Goal: Contribute content: Contribute content

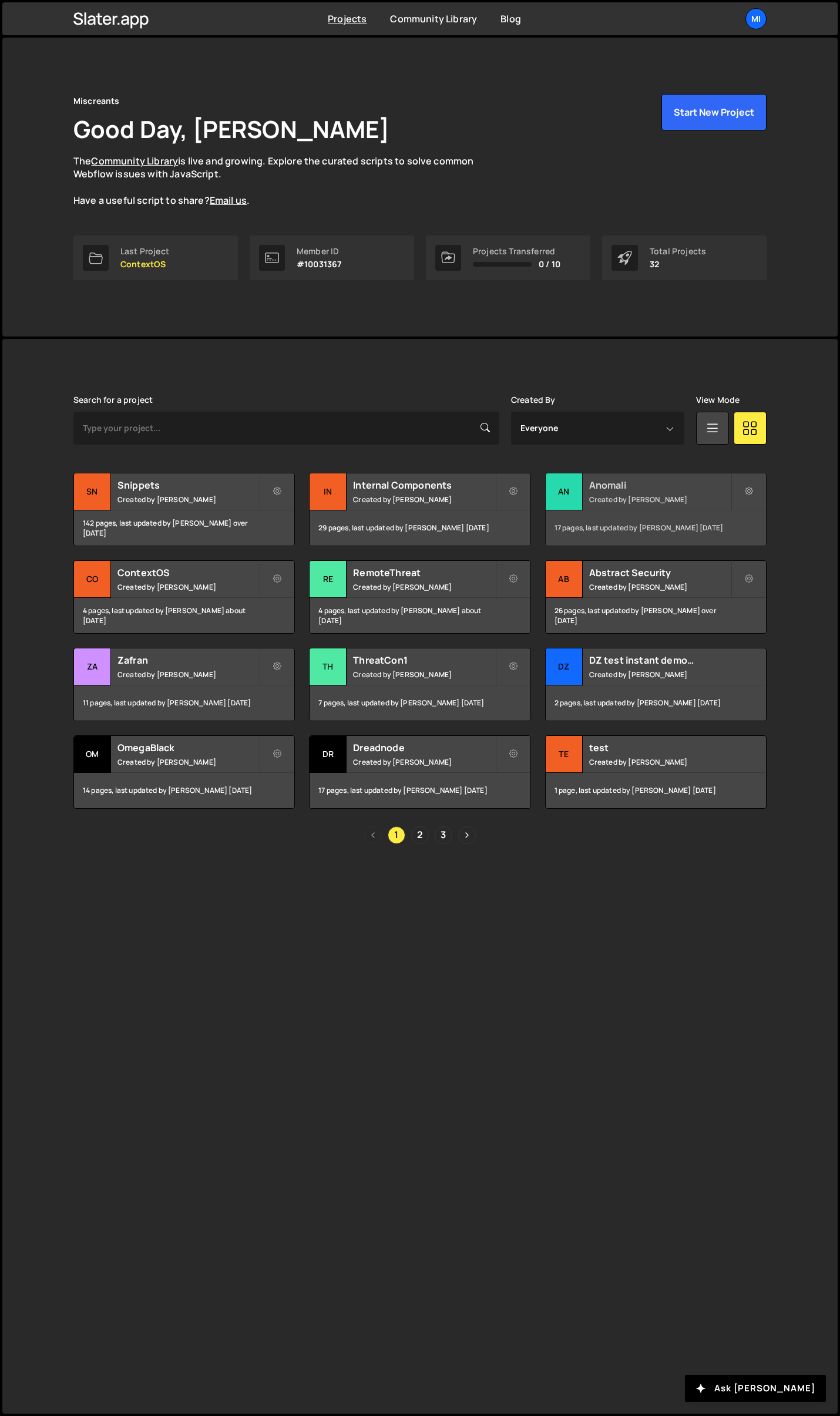
click at [676, 490] on h2 "Anomali" at bounding box center [659, 485] width 141 height 13
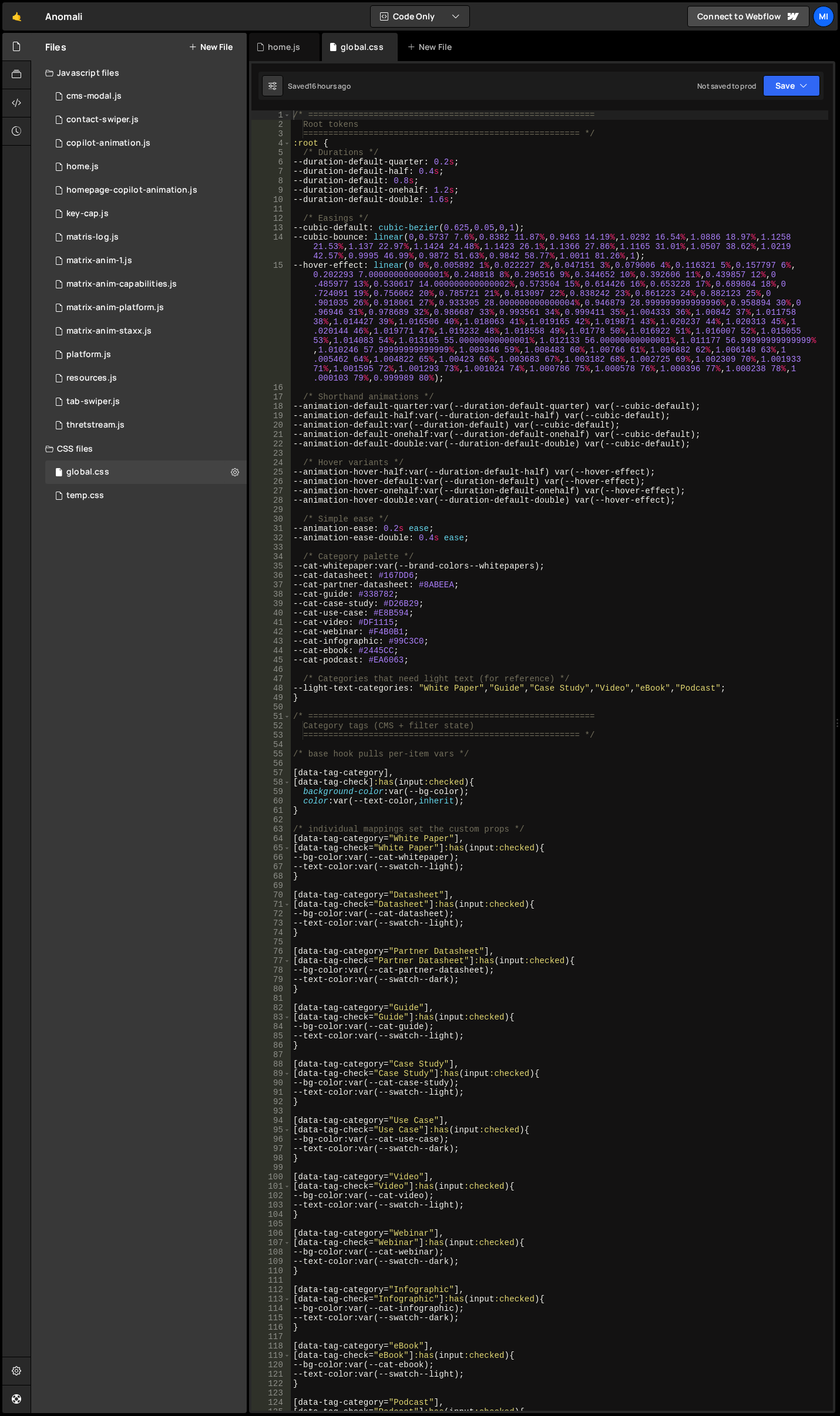
click at [204, 50] on button "New File" at bounding box center [210, 47] width 44 height 9
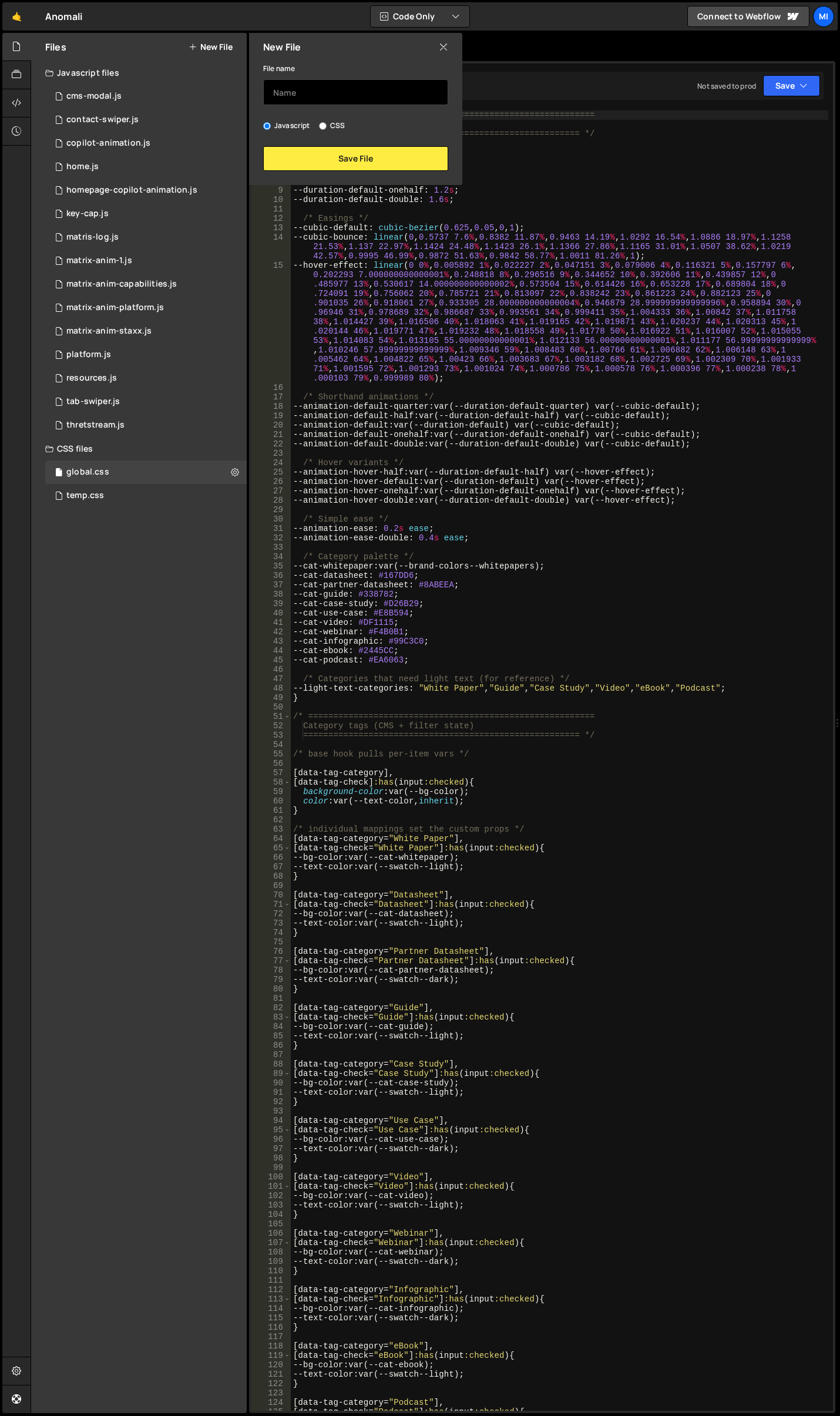
click at [289, 93] on input "text" at bounding box center [355, 93] width 185 height 26
type input "glossary"
click at [324, 157] on button "Save File" at bounding box center [355, 158] width 185 height 24
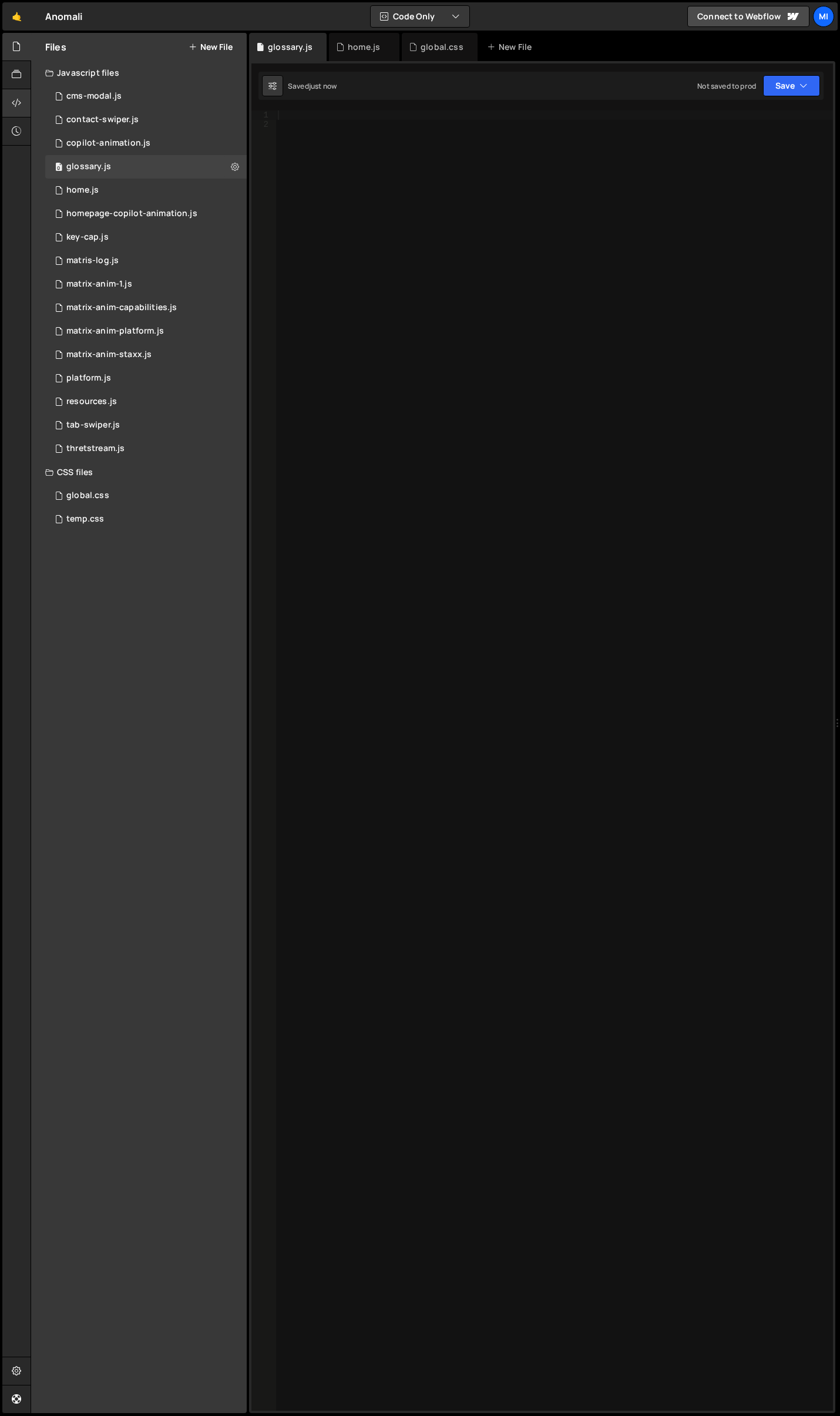
click at [21, 106] on icon at bounding box center [17, 103] width 9 height 13
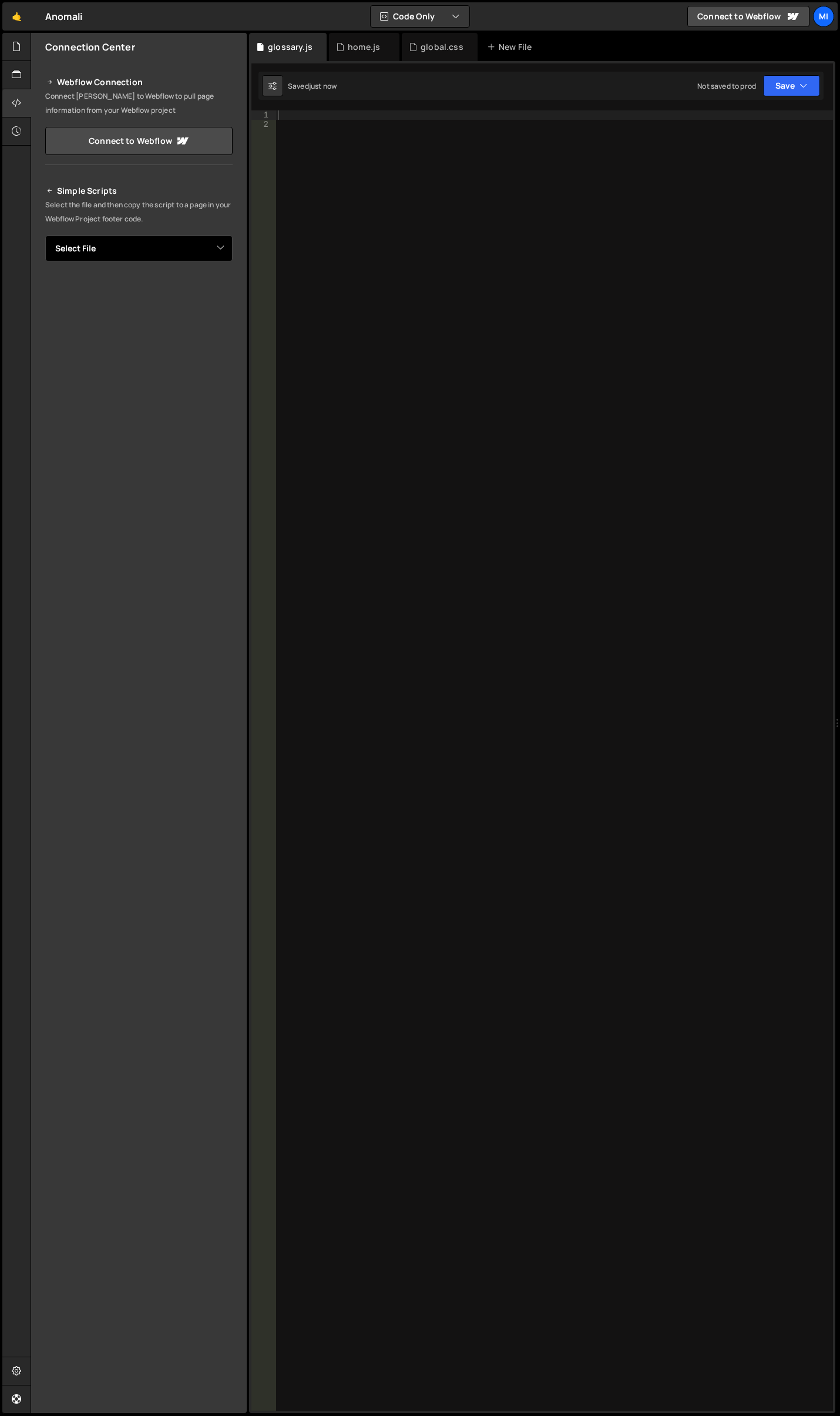
click at [184, 247] on select "Select File cms-modal.js contact-swiper.js copilot-animation.js home.js homepag…" at bounding box center [138, 249] width 187 height 26
select select "45675"
click at [45, 236] on select "Select File cms-modal.js contact-swiper.js copilot-animation.js home.js homepag…" at bounding box center [138, 249] width 187 height 26
click at [222, 289] on button "Button group with nested dropdown" at bounding box center [224, 288] width 17 height 24
click at [182, 309] on link "Copy Staging js" at bounding box center [183, 311] width 97 height 17
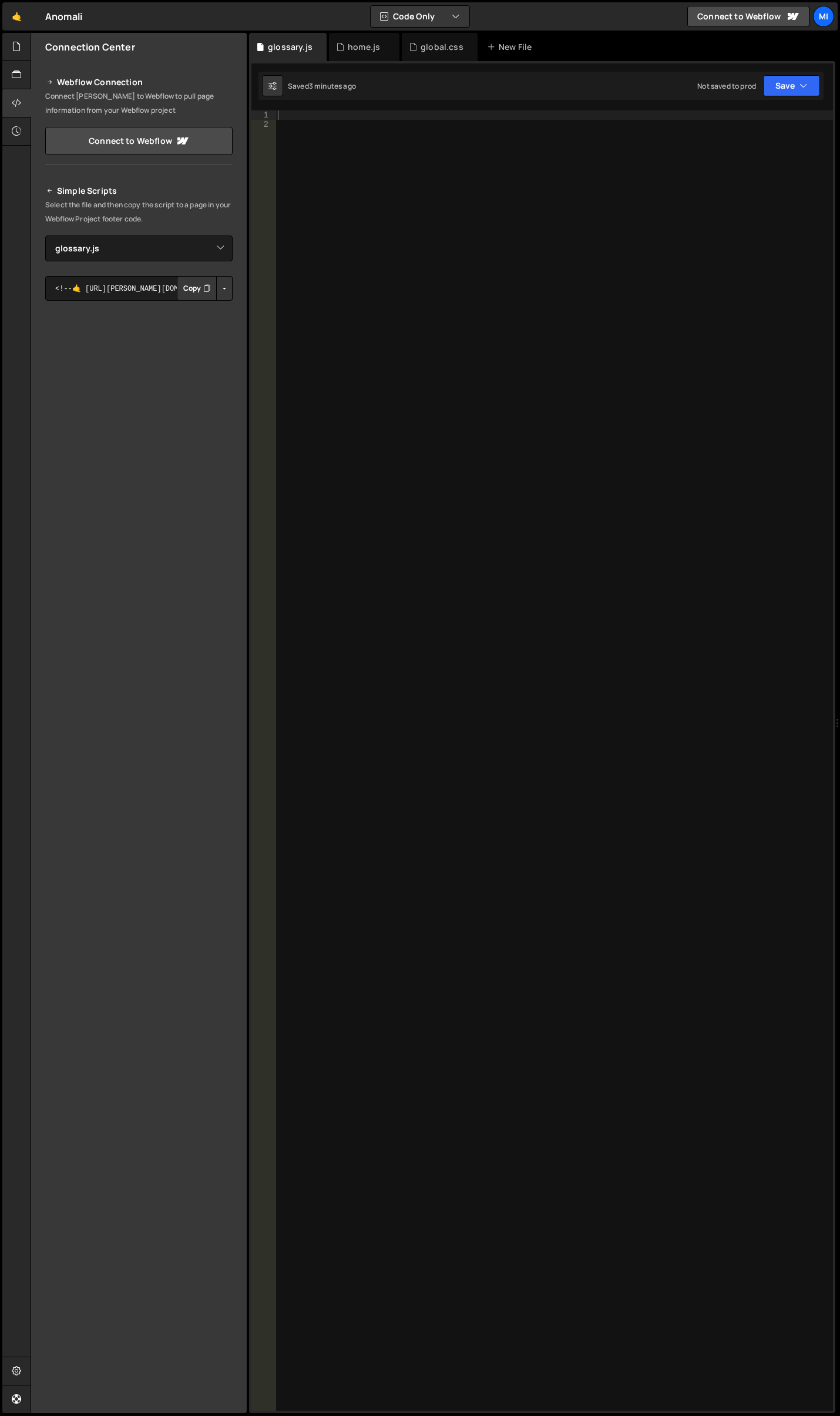
click at [639, 573] on div at bounding box center [554, 769] width 557 height 1319
paste textarea "document.addEventListener('DOMContentLoaded', initGlossaryLetterVisibility);"
type textarea "document.addEventListener('DOMContentLoaded', initGlossaryLetterVisibility);"
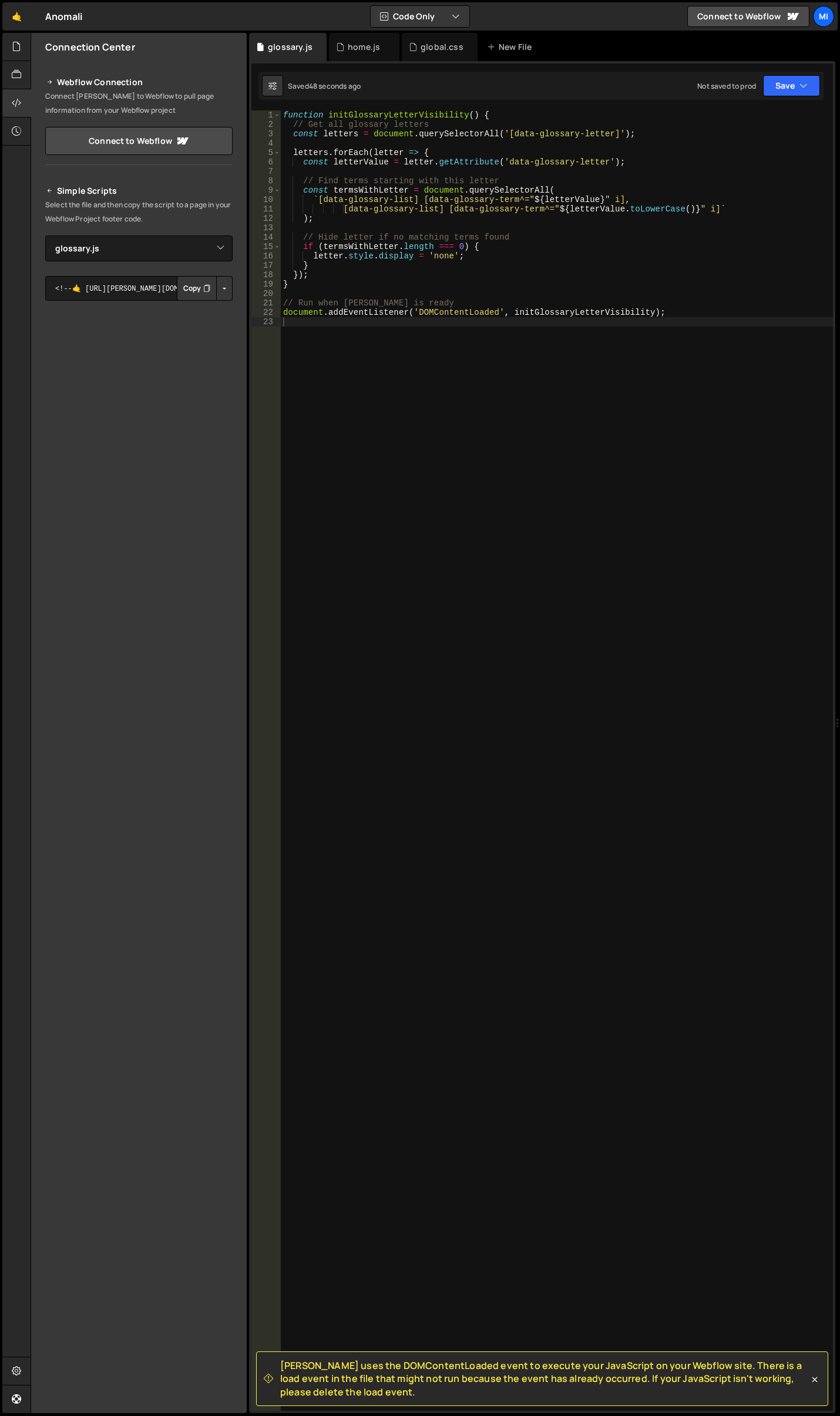
click at [531, 339] on div "function initGlossaryLetterVisibility ( ) { // Get all glossary letters const l…" at bounding box center [556, 769] width 552 height 1319
drag, startPoint x: 582, startPoint y: 130, endPoint x: 607, endPoint y: 132, distance: 25.1
click at [607, 132] on div "function initGlossaryLetterVisibility ( ) { // Get all glossary letters const l…" at bounding box center [556, 769] width 552 height 1319
paste textarea "text"
drag, startPoint x: 572, startPoint y: 164, endPoint x: 601, endPoint y: 164, distance: 29.0
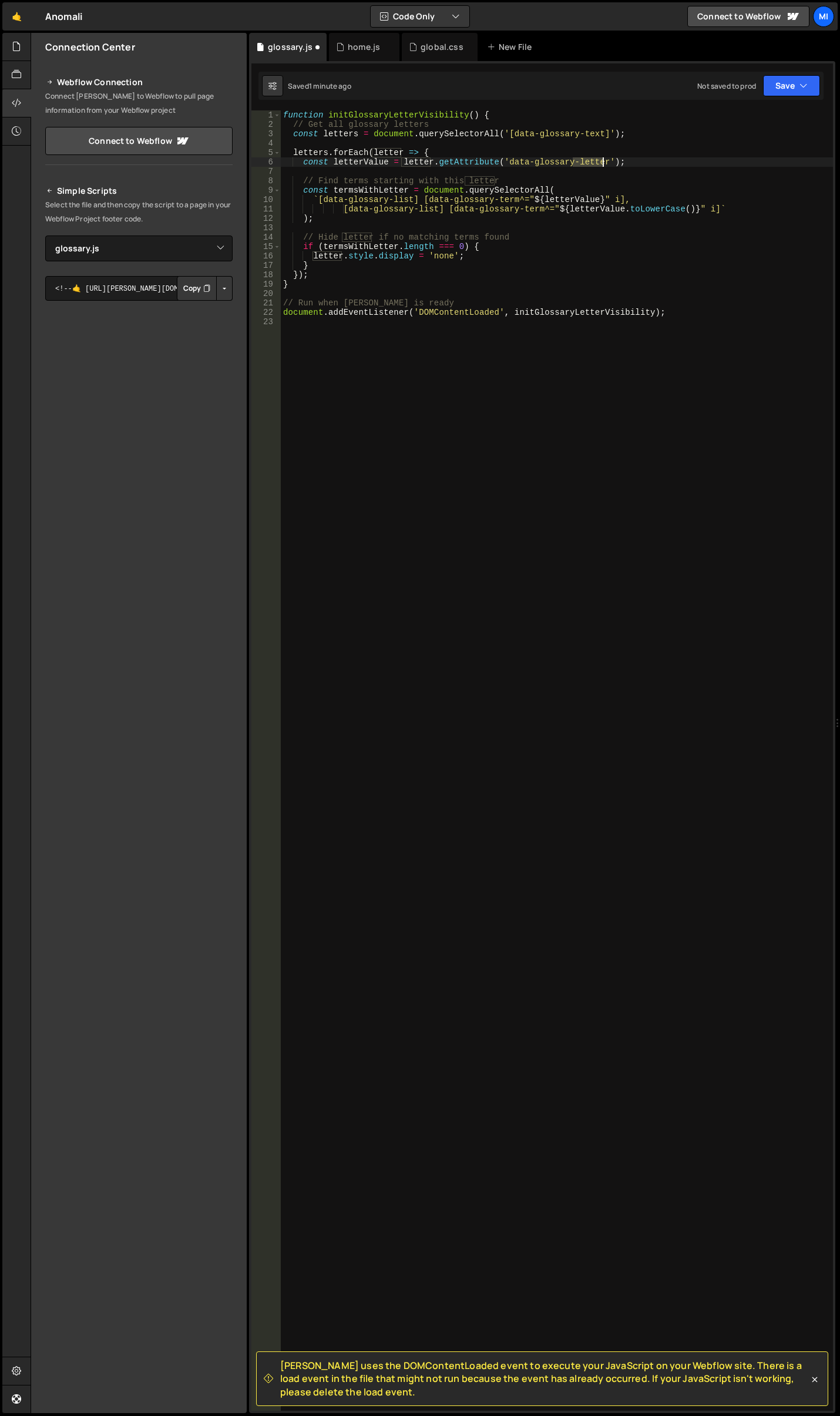
click at [601, 164] on div "function initGlossaryLetterVisibility ( ) { // Get all glossary letters const l…" at bounding box center [556, 769] width 552 height 1319
paste textarea "text"
type textarea "const letterValue = letter.getAttribute('data-glossary-text');"
click at [551, 473] on div "function initGlossaryLetterVisibility ( ) { // Get all glossary letters const l…" at bounding box center [556, 769] width 552 height 1319
type textarea "const letters = document.querySelectorAll('[data-glossary-letter]');"
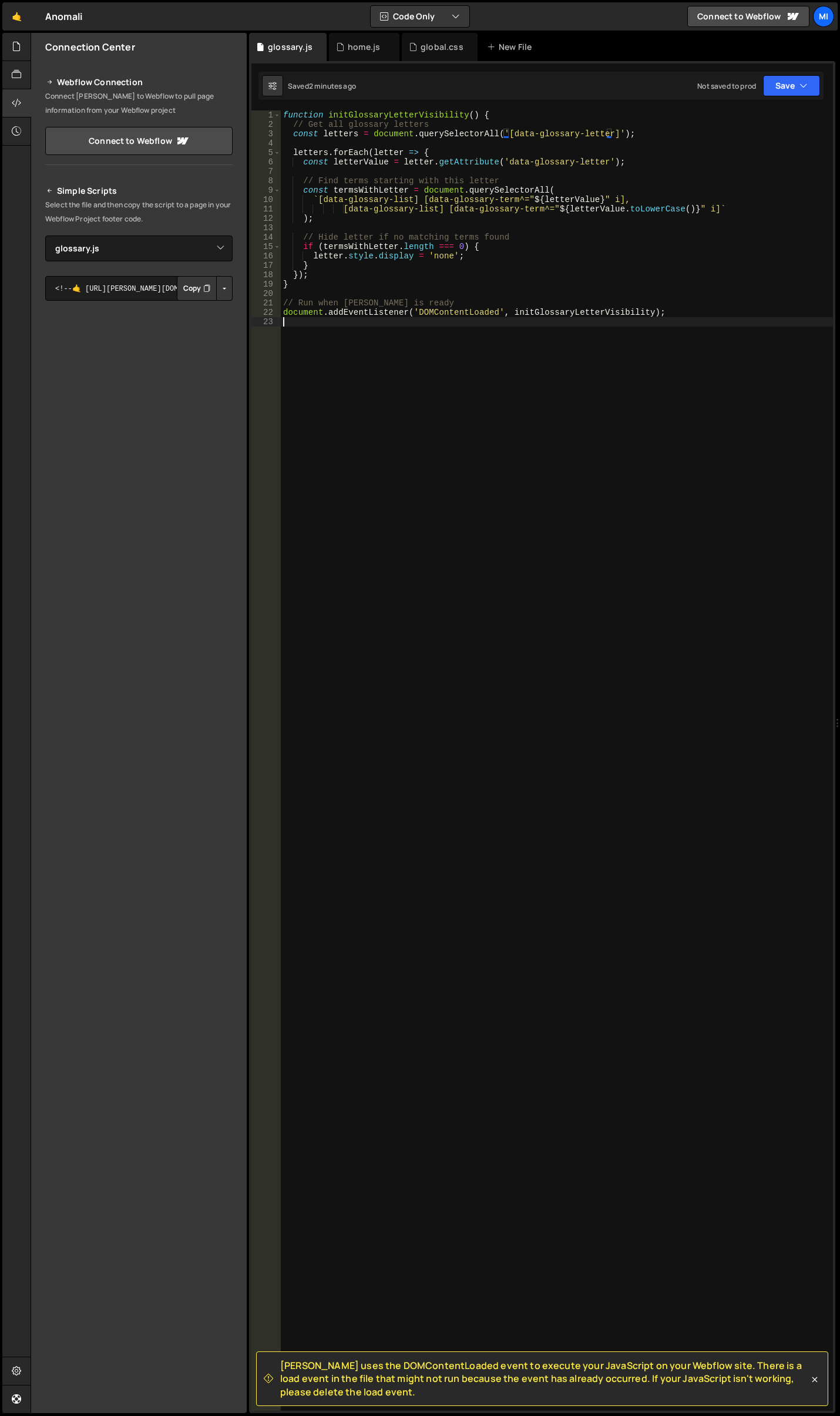
click at [509, 707] on div "function initGlossaryLetterVisibility ( ) { // Get all glossary letters const l…" at bounding box center [556, 769] width 552 height 1319
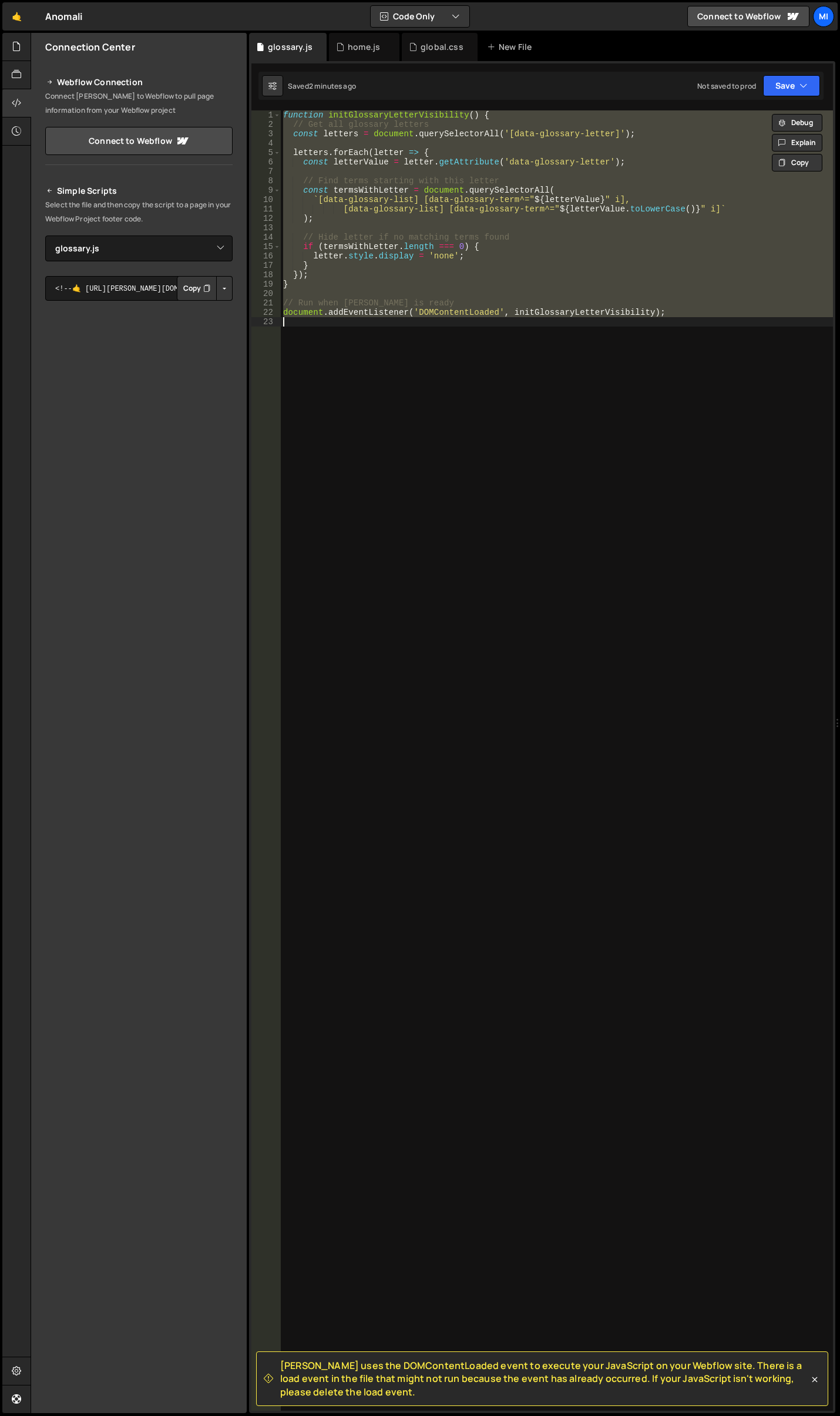
paste textarea
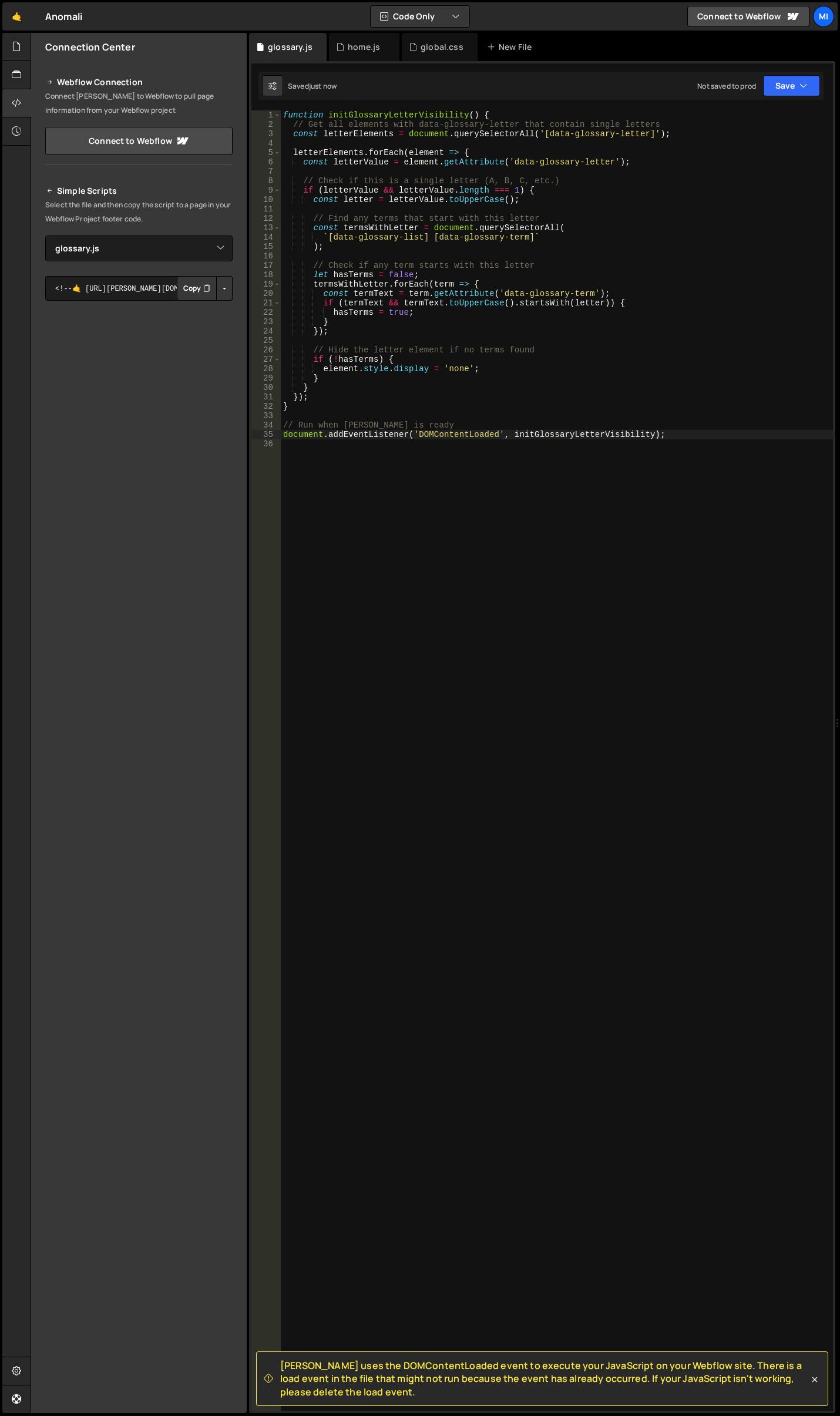
click at [483, 391] on div "function initGlossaryLetterVisibility ( ) { // Get all elements with data-gloss…" at bounding box center [556, 769] width 552 height 1319
type textarea "}"
click at [481, 606] on div "function initGlossaryLetterVisibility ( ) { // Get all elements with data-gloss…" at bounding box center [556, 769] width 552 height 1319
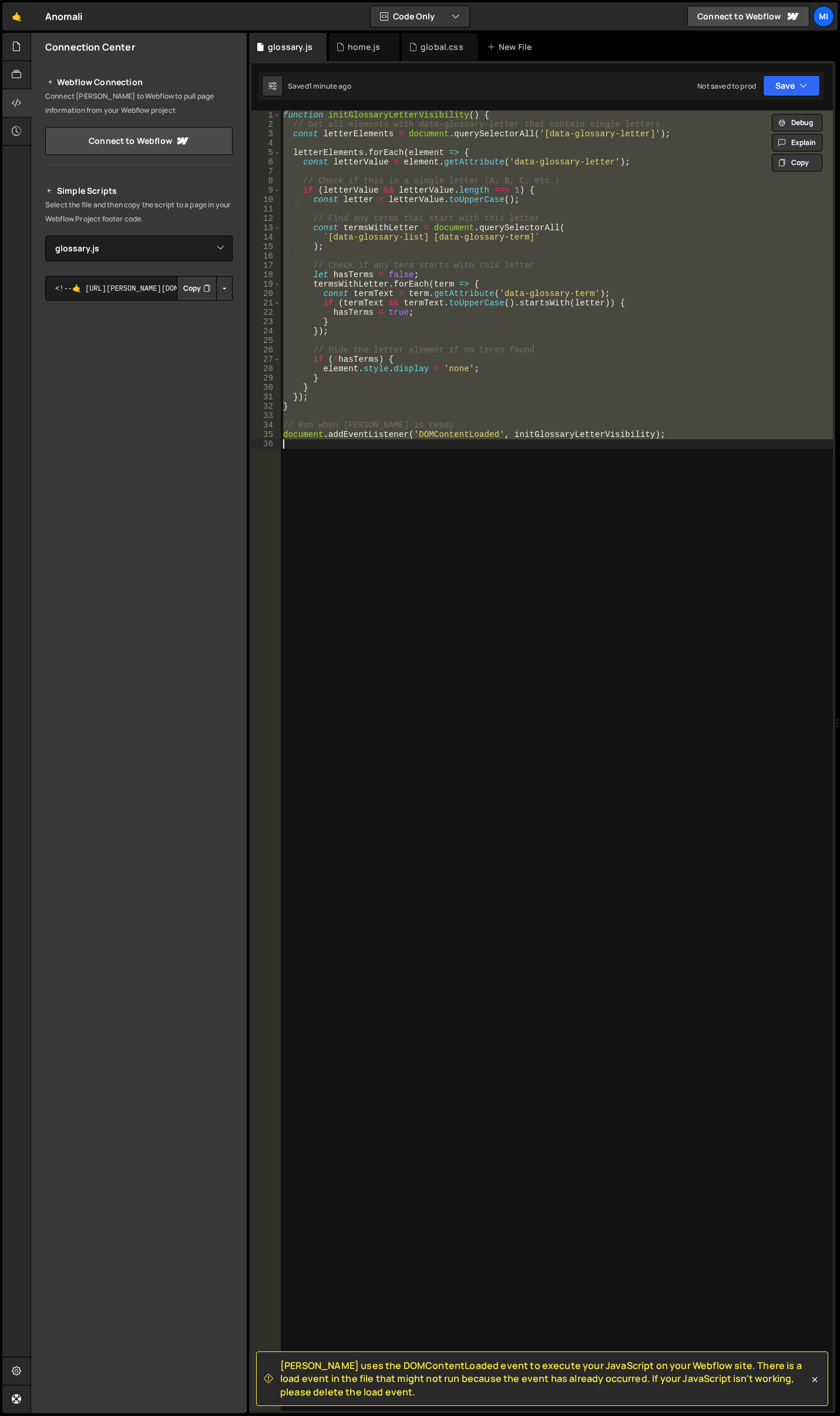
paste textarea
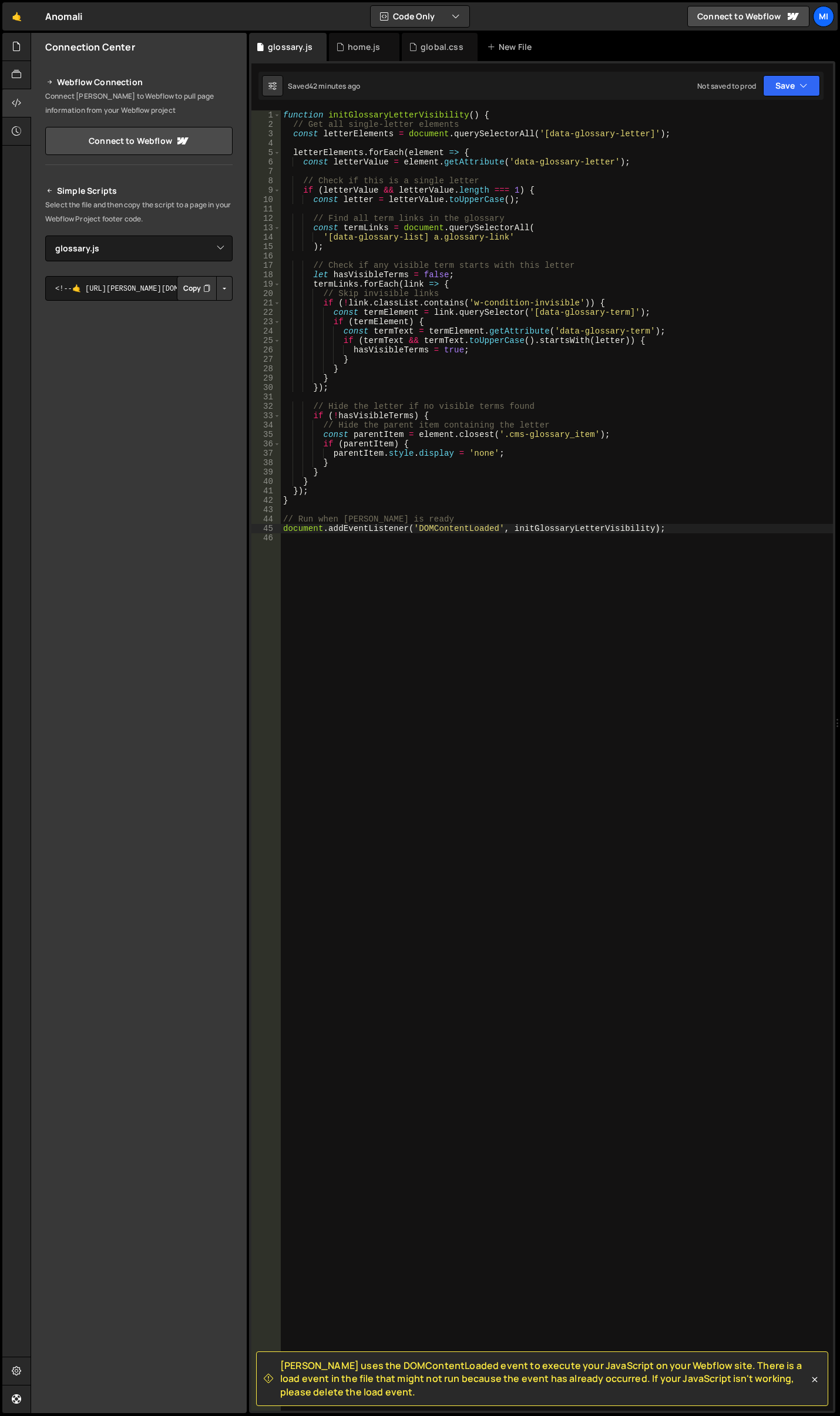
click at [510, 436] on div "function initGlossaryLetterVisibility ( ) { // Get all single-letter elements c…" at bounding box center [556, 769] width 552 height 1319
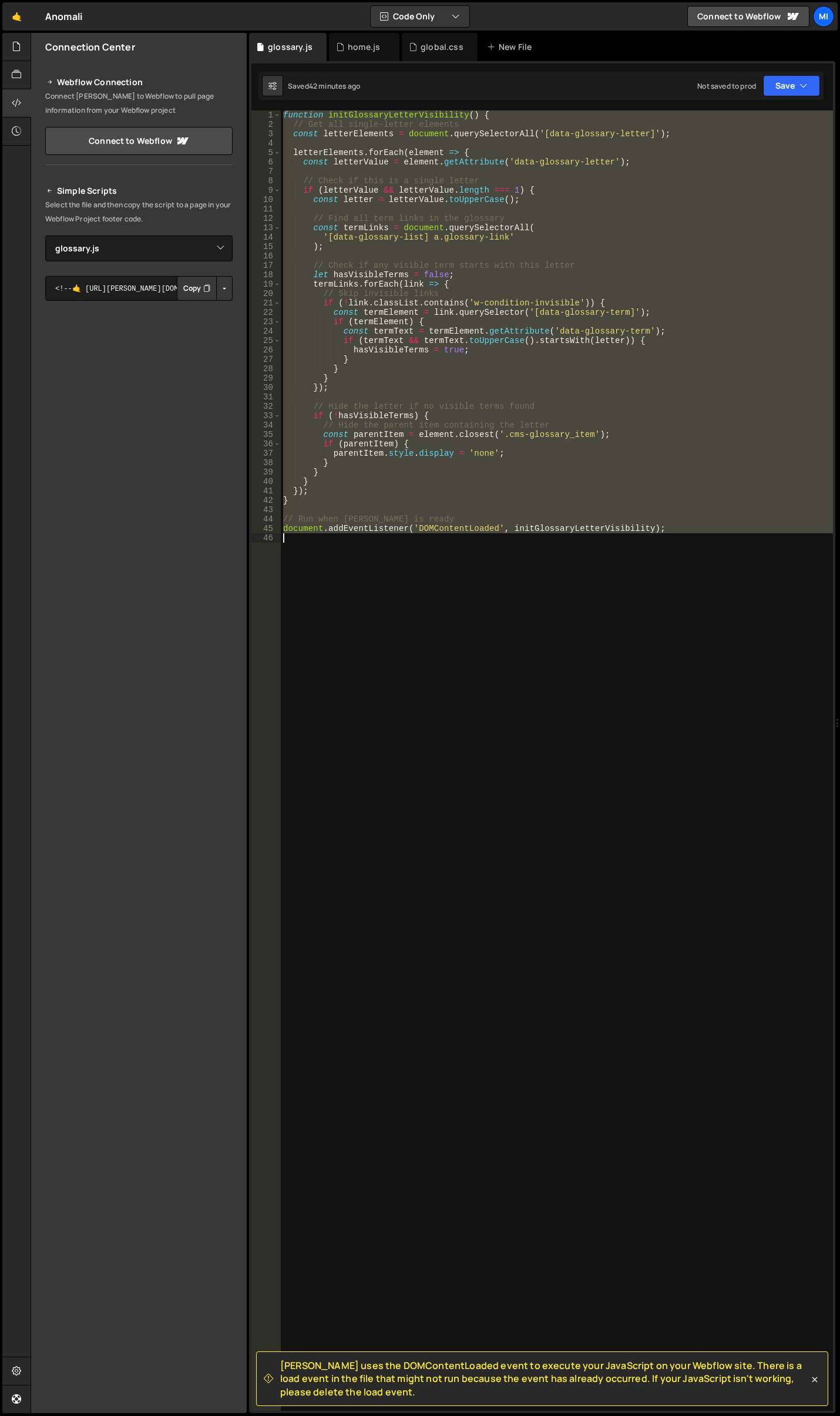
type textarea "document.addEventListener('DOMContentLoaded', initGlossaryLetterVisibility);"
click at [628, 212] on div "function initGlossaryLetterVisibility ( ) { // Get all single-letter elements c…" at bounding box center [556, 760] width 552 height 1300
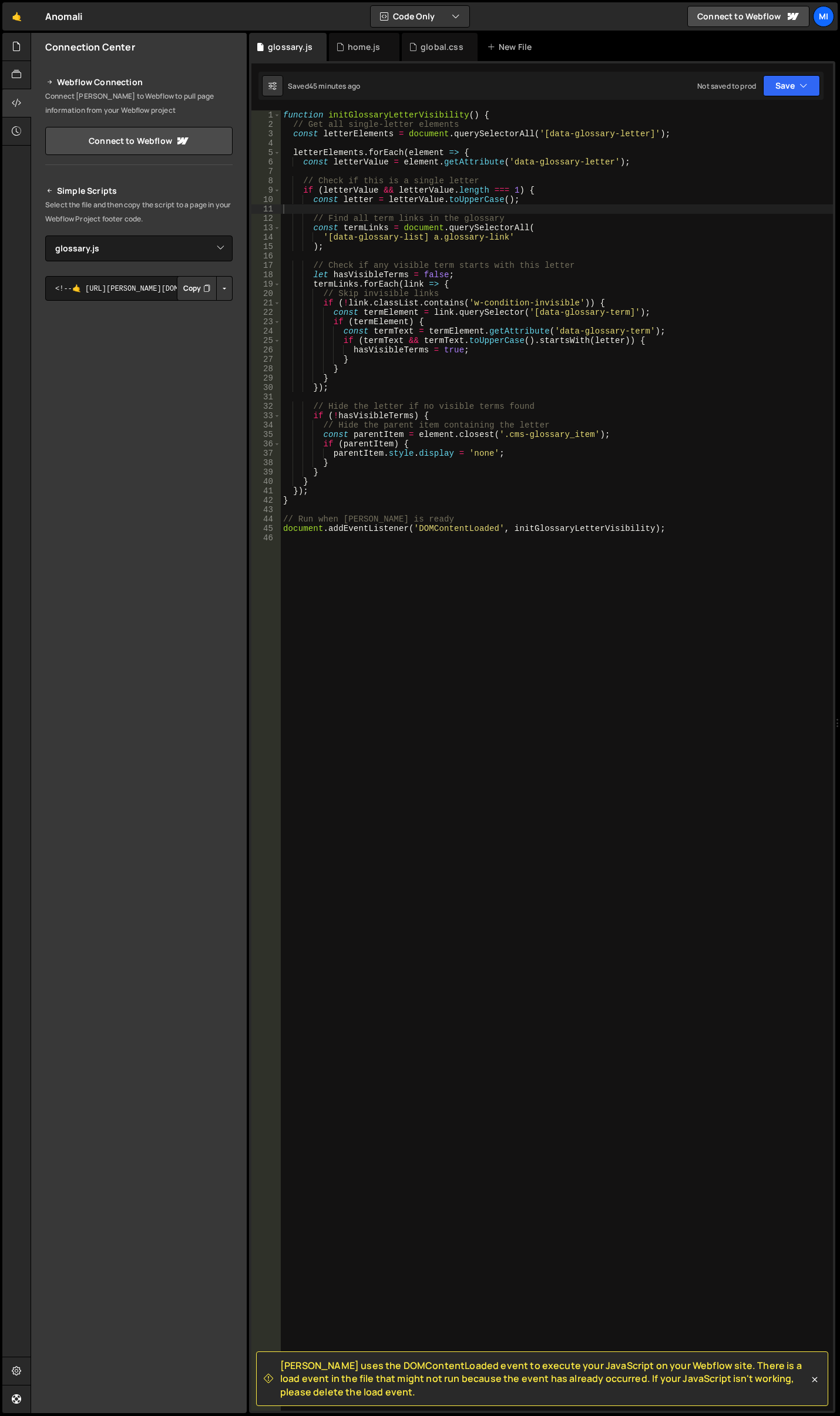
click at [372, 381] on div "function initGlossaryLetterVisibility ( ) { // Get all single-letter elements c…" at bounding box center [556, 769] width 552 height 1319
type textarea "document.addEventListener('DOMContentLoaded', initGlossaryLetterVisibility);"
click at [333, 589] on div "function initGlossaryLetterVisibility ( ) { // Get all single-letter elements c…" at bounding box center [556, 770] width 552 height 1321
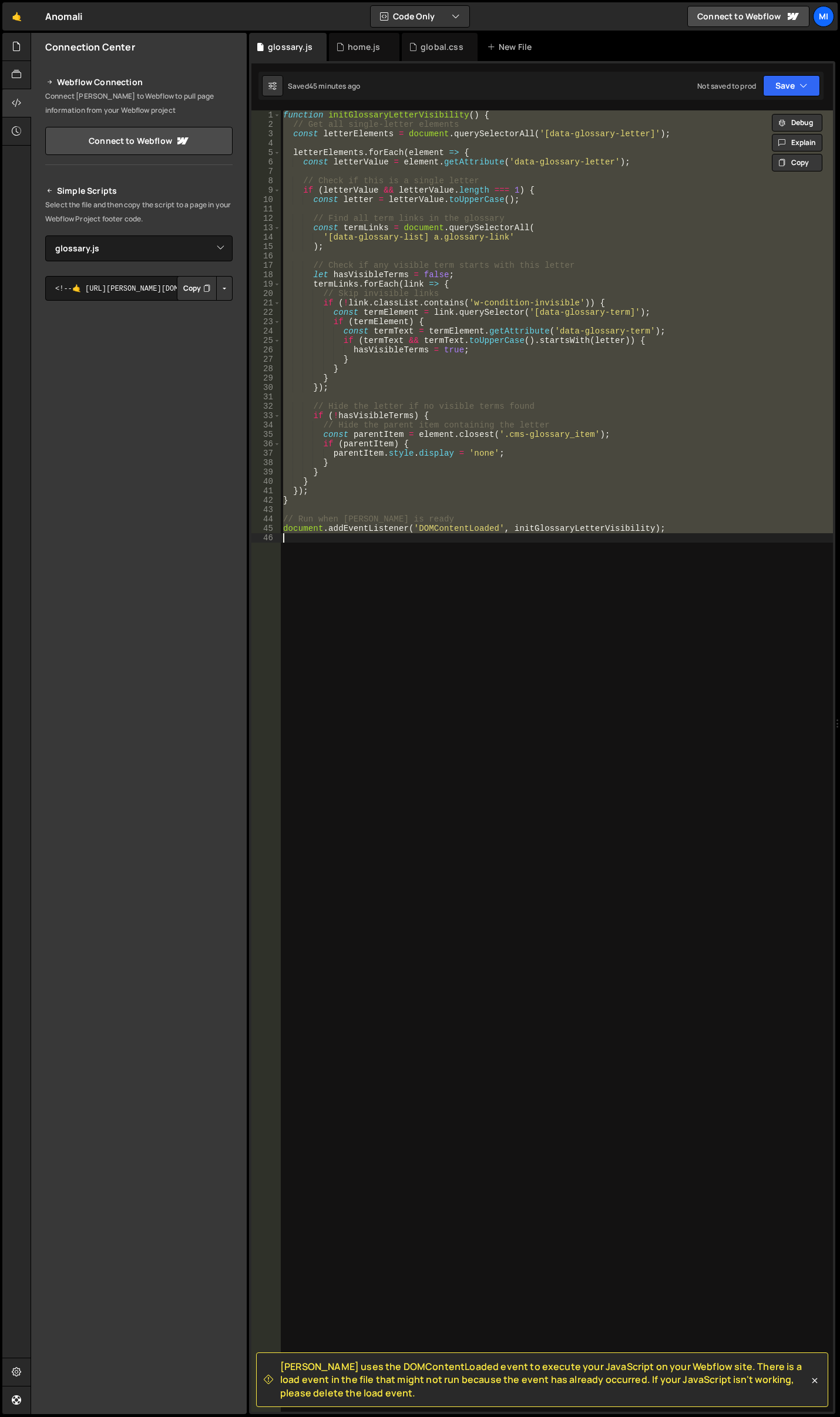
paste textarea "const navLetter = navItem.getAttribute("
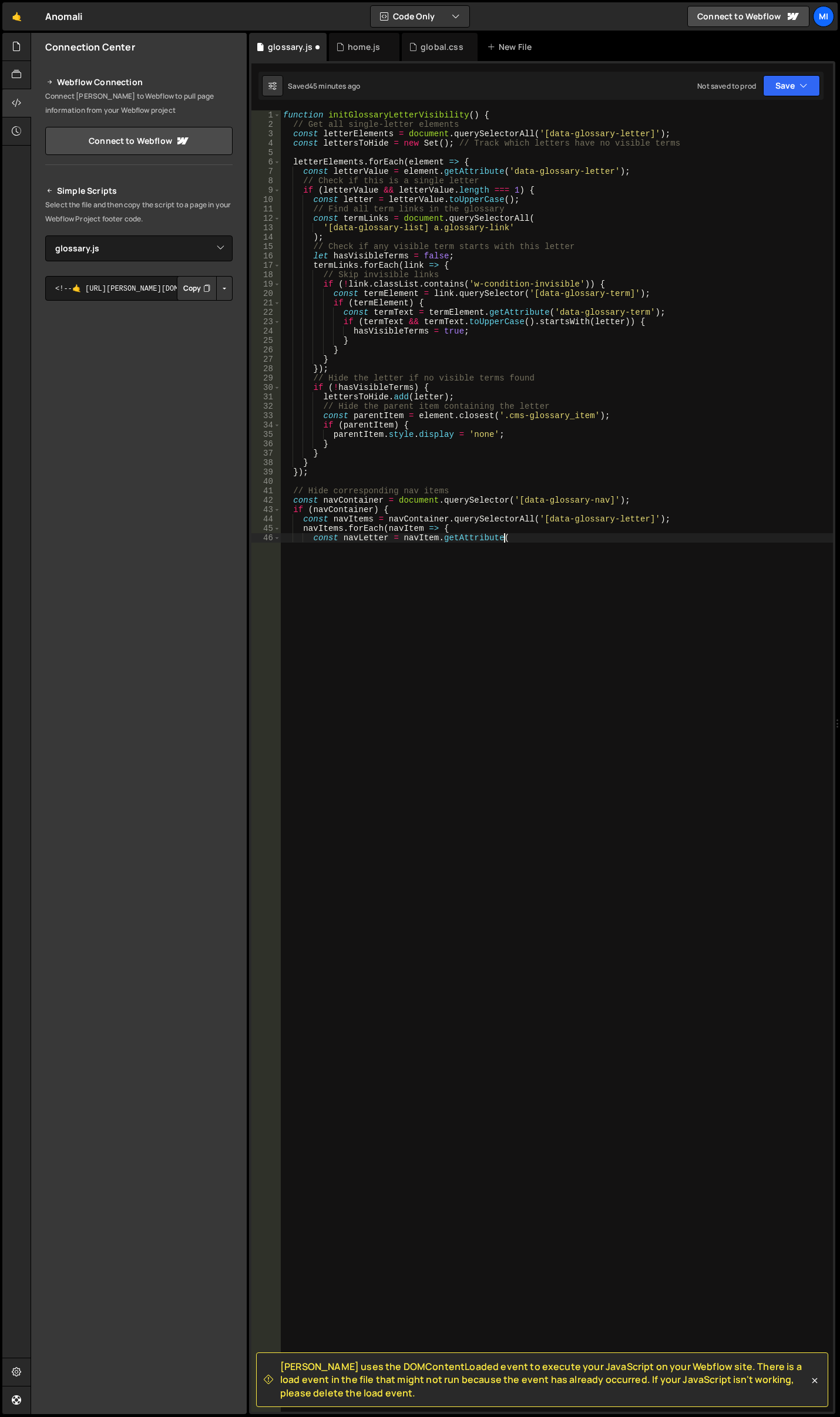
type textarea "const navLetter = navItem.getAttribute("
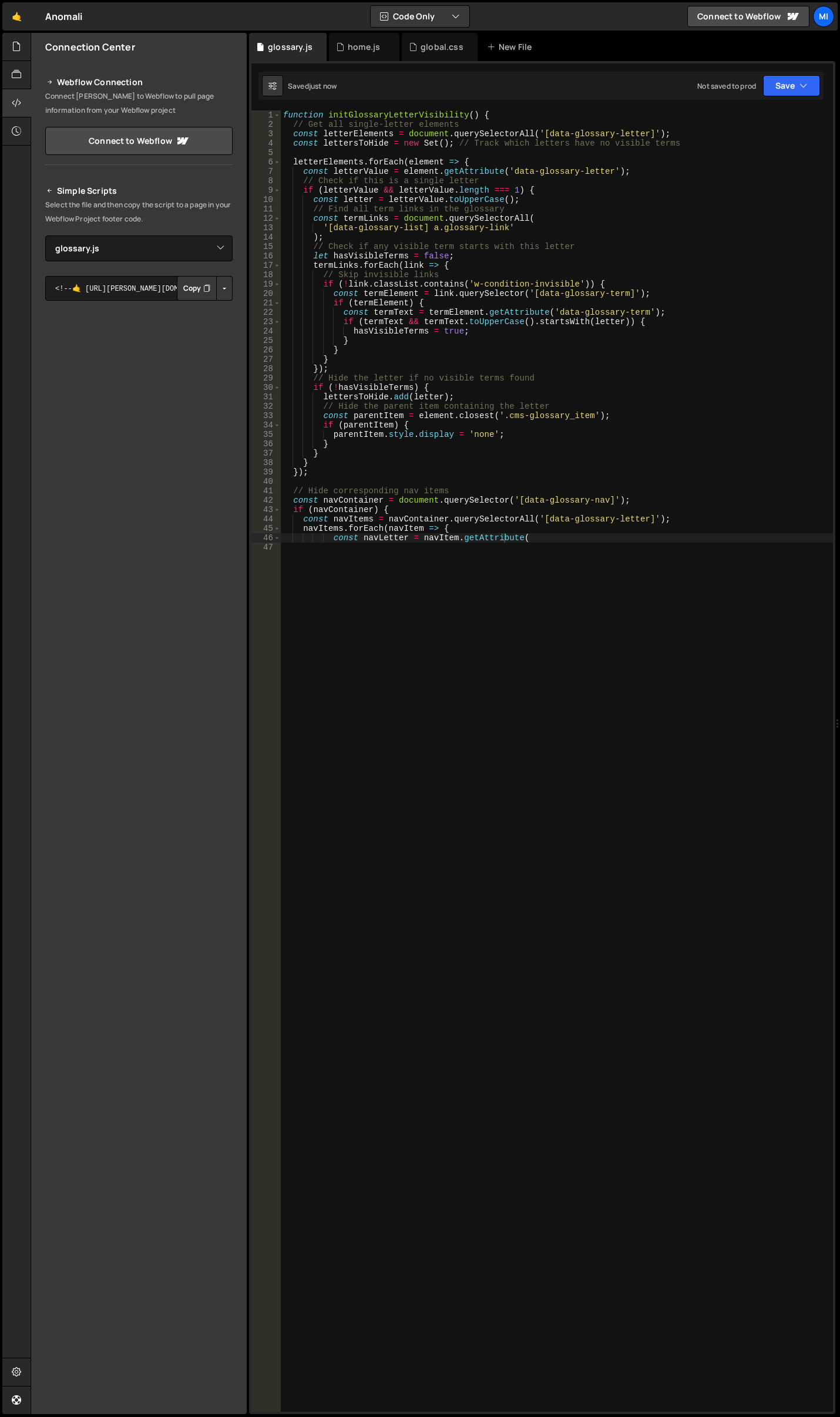
click at [402, 714] on div "function initGlossaryLetterVisibility ( ) { // Get all single-letter elements c…" at bounding box center [556, 770] width 552 height 1321
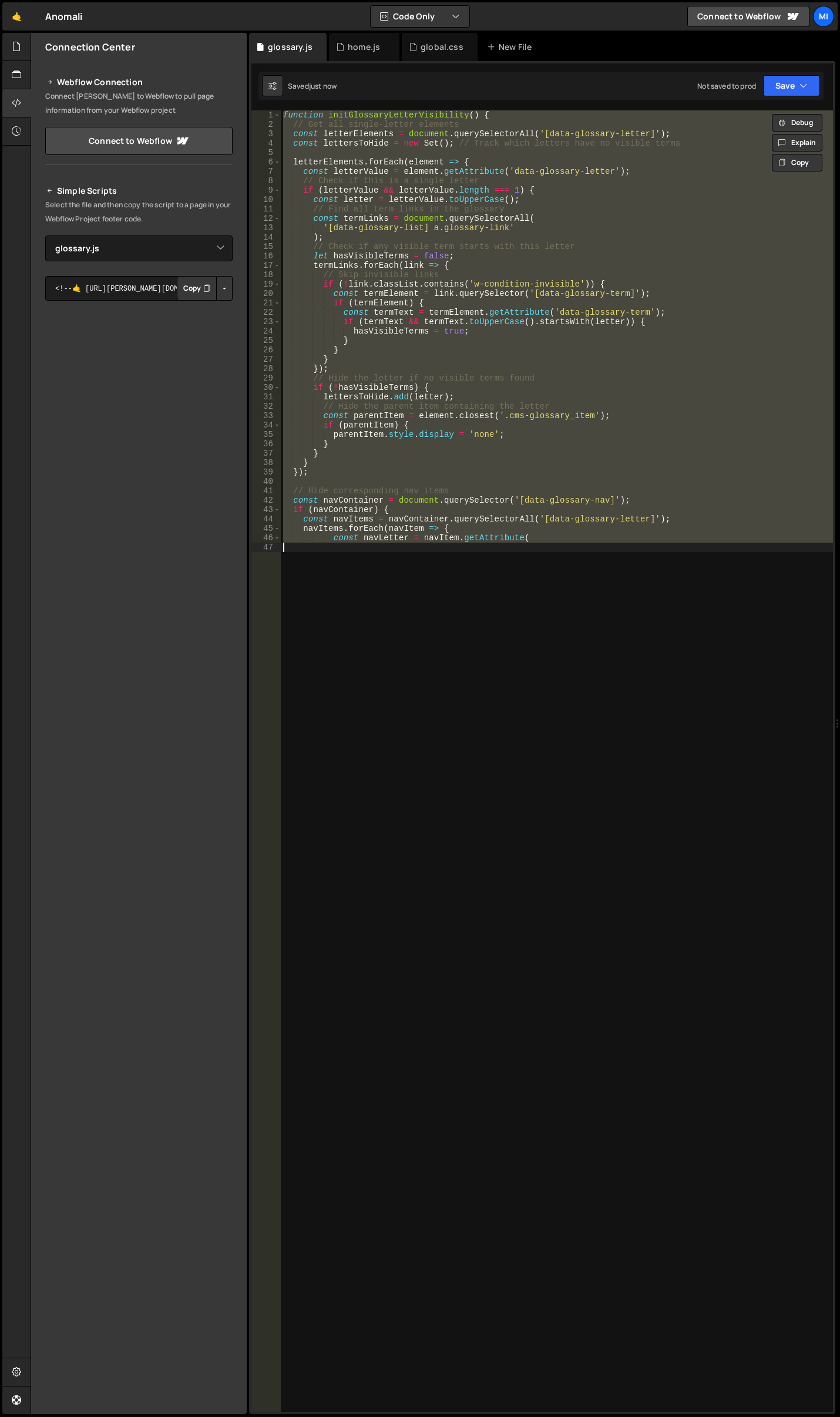
paste textarea "document.addEventListener('DOMContentLoaded', initGlossaryLetterVisibility);"
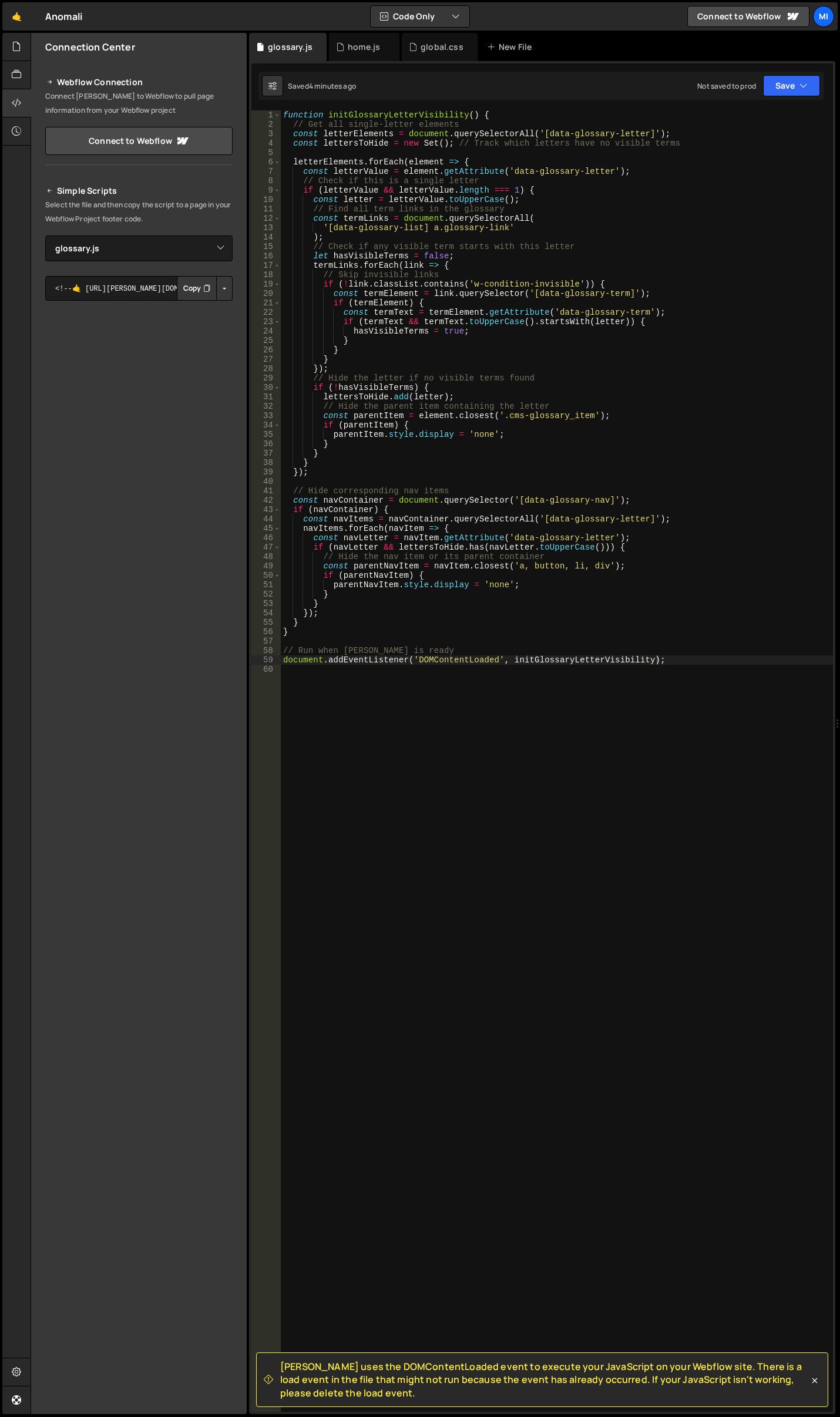
click at [514, 657] on div "function initGlossaryLetterVisibility ( ) { // Get all single-letter elements c…" at bounding box center [556, 770] width 552 height 1321
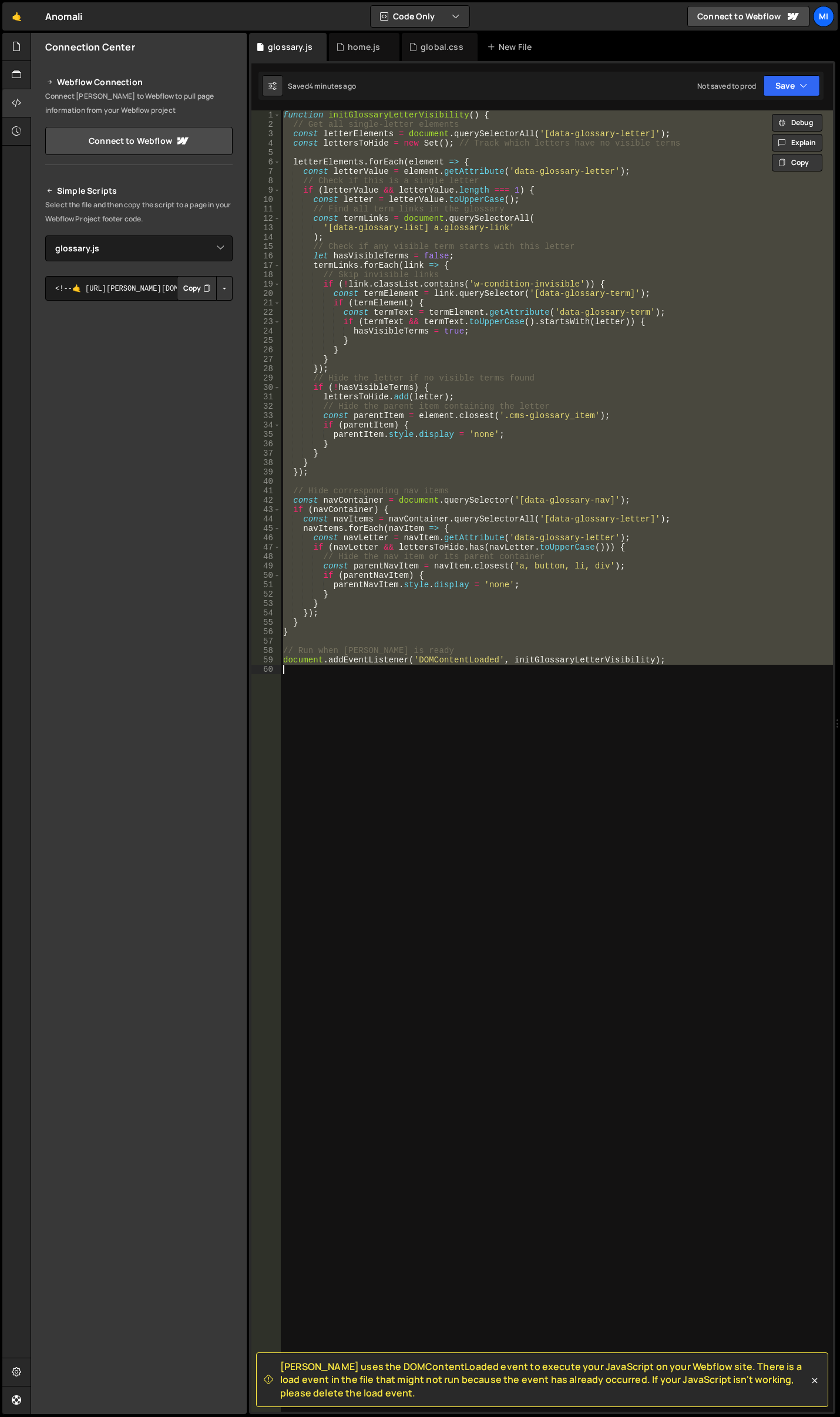
paste textarea
type textarea "document.addEventListener('DOMContentLoaded', initGlossaryLetterVisibility);"
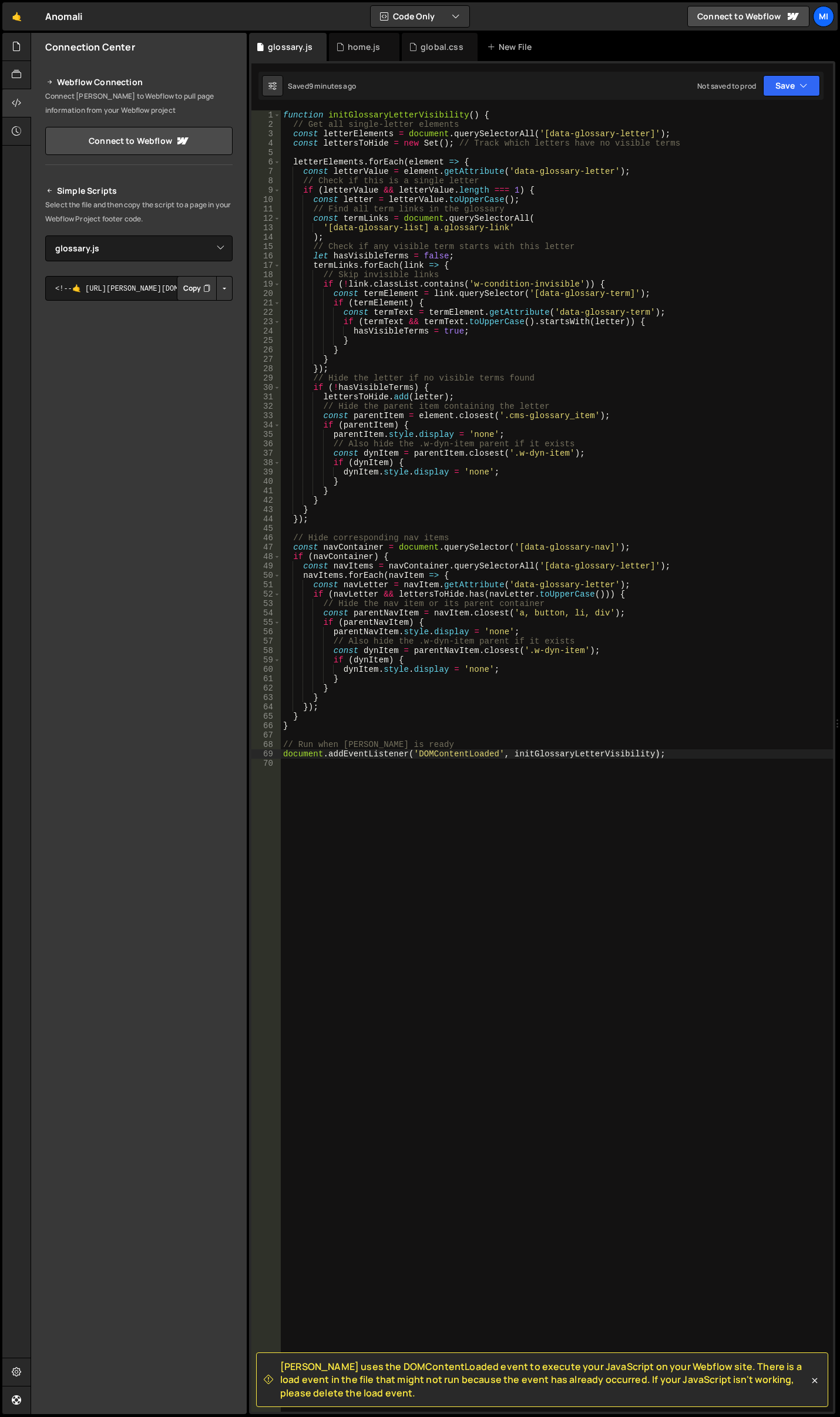
click at [459, 939] on div "function initGlossaryLetterVisibility ( ) { // Get all single-letter elements c…" at bounding box center [556, 770] width 552 height 1321
paste textarea "document.addEventListener('DOMContentLoaded', initGlossarySwitcher);"
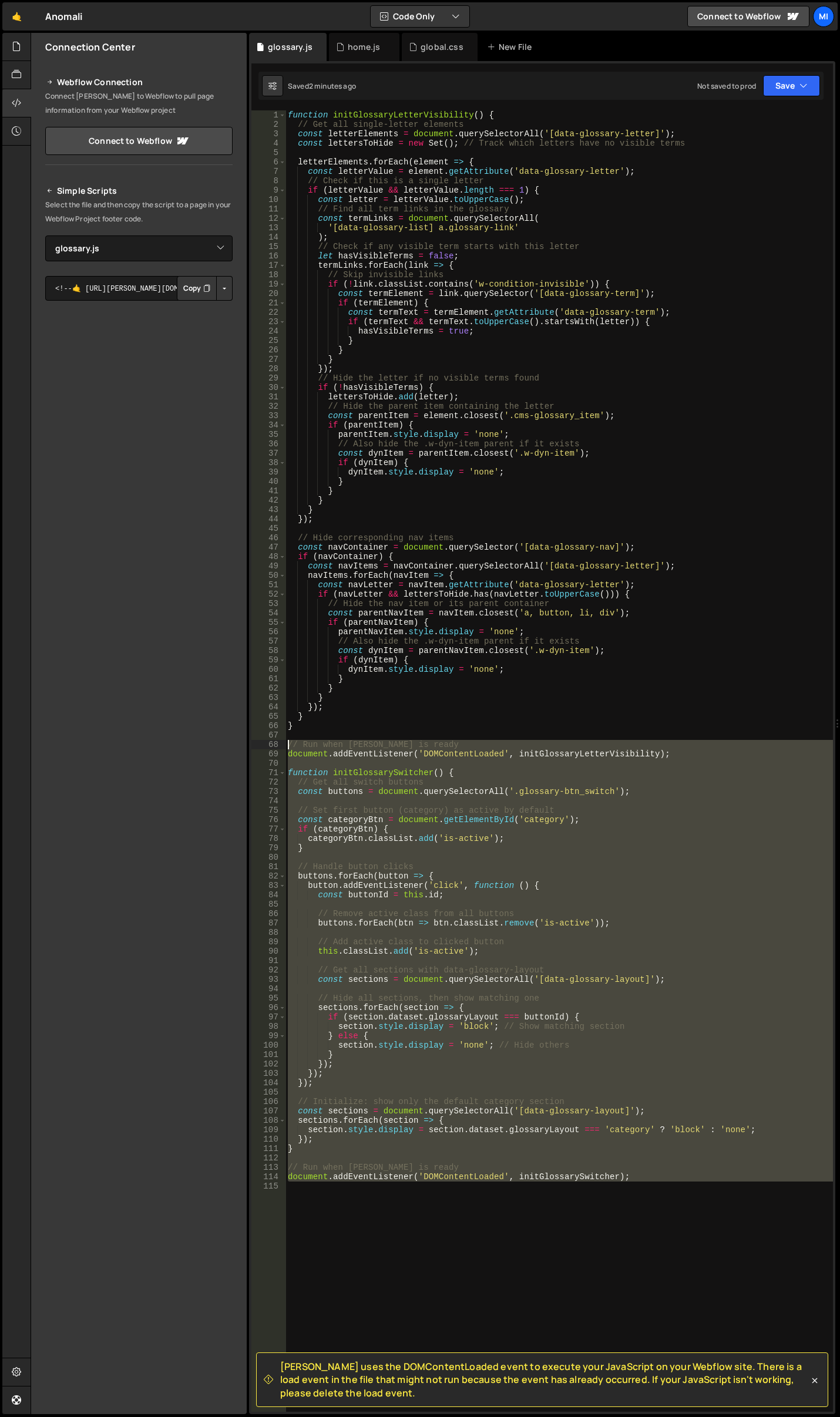
drag, startPoint x: 664, startPoint y: 1196, endPoint x: 255, endPoint y: 749, distance: 605.9
click at [255, 749] on div "// Run when [PERSON_NAME] is ready 1 2 3 4 5 6 7 8 9 10 11 12 13 14 15 16 17 18…" at bounding box center [542, 761] width 581 height 1301
paste textarea "document.addEventListener('DOMContentLoaded', initGlossarySwitcher"
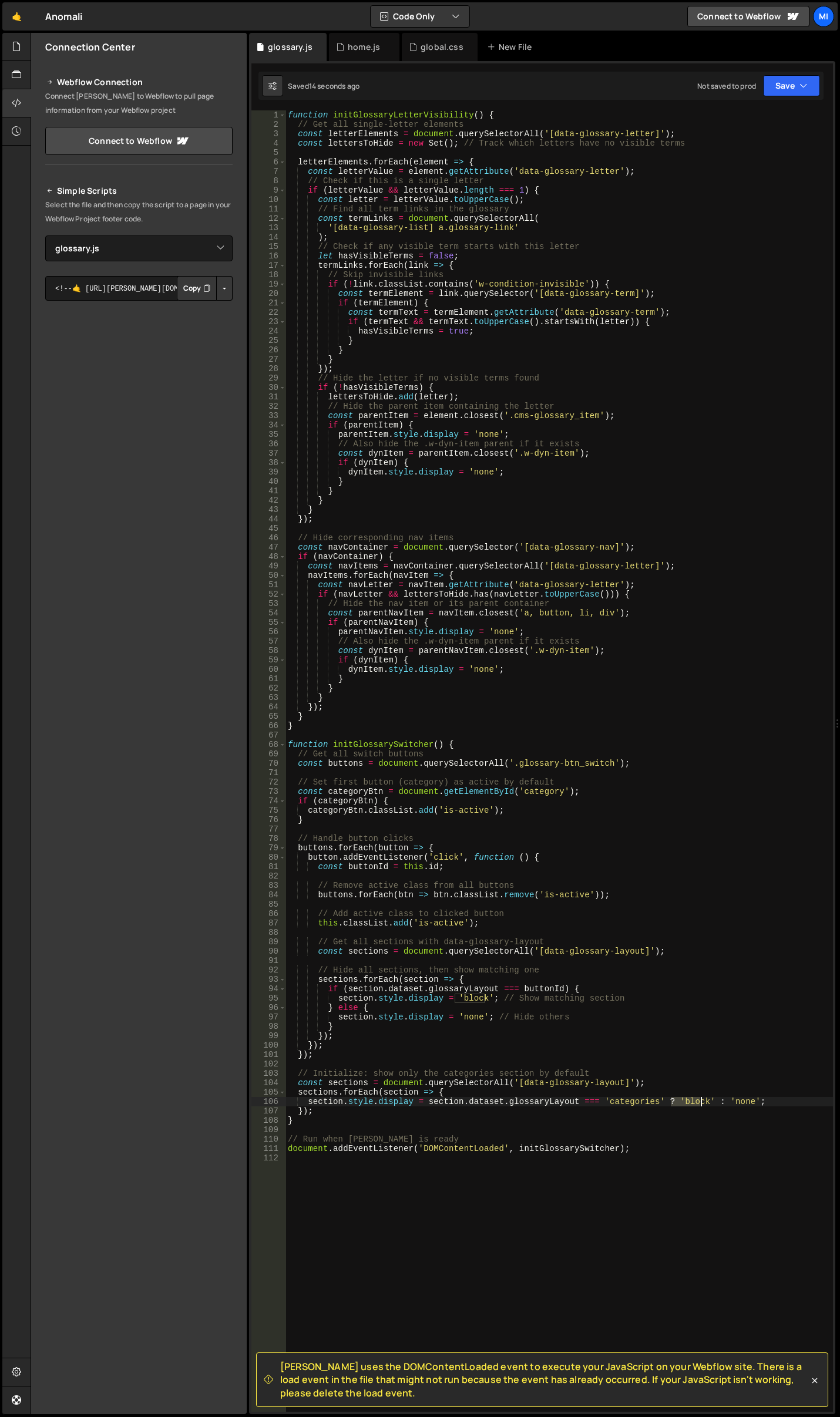
drag, startPoint x: 672, startPoint y: 1100, endPoint x: 699, endPoint y: 1098, distance: 27.1
click at [699, 1098] on div "function initGlossaryLetterVisibility ( ) { // Get all single-letter elements c…" at bounding box center [559, 770] width 548 height 1321
click at [701, 1098] on div "function initGlossaryLetterVisibility ( ) { // Get all single-letter elements c…" at bounding box center [559, 761] width 548 height 1301
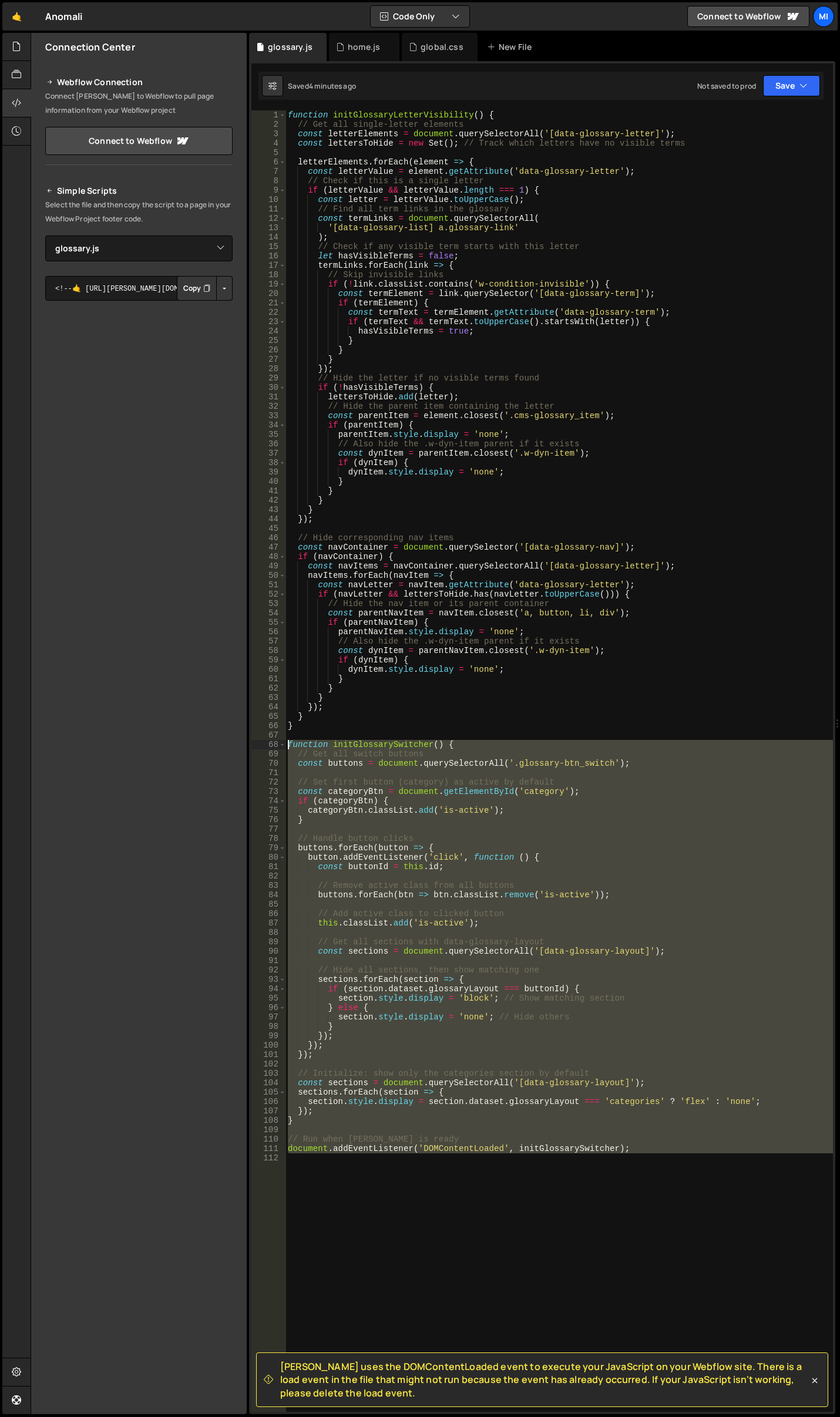
drag, startPoint x: 653, startPoint y: 1160, endPoint x: 254, endPoint y: 743, distance: 577.1
click at [254, 743] on div "section.style.display = section.dataset.glossaryLayout === 'categories' ? 'flex…" at bounding box center [542, 761] width 581 height 1301
type textarea "function initGlossarySwitcher() { // Get all switch buttons"
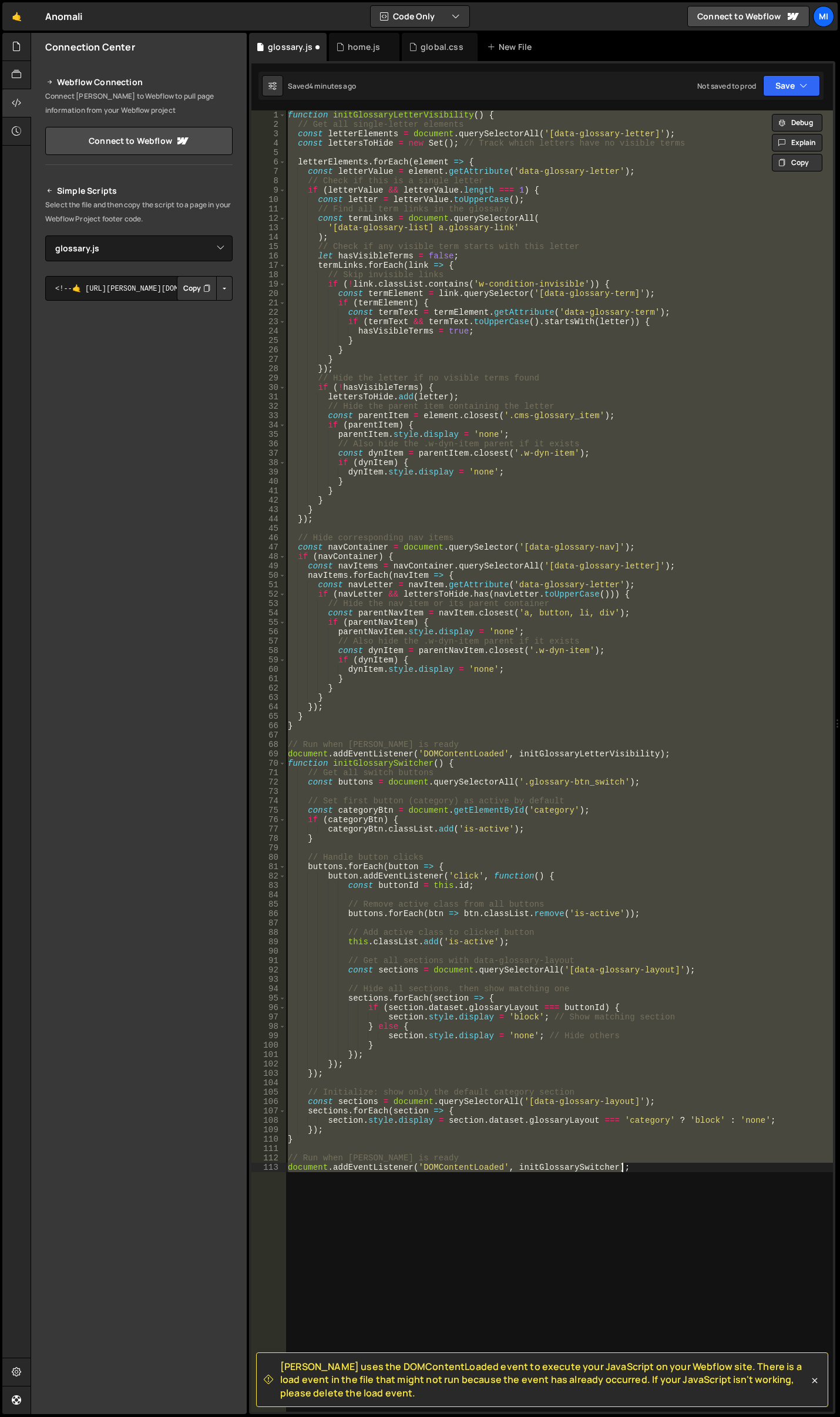
click at [494, 780] on div "function initGlossaryLetterVisibility ( ) { // Get all single-letter elements c…" at bounding box center [559, 770] width 548 height 1321
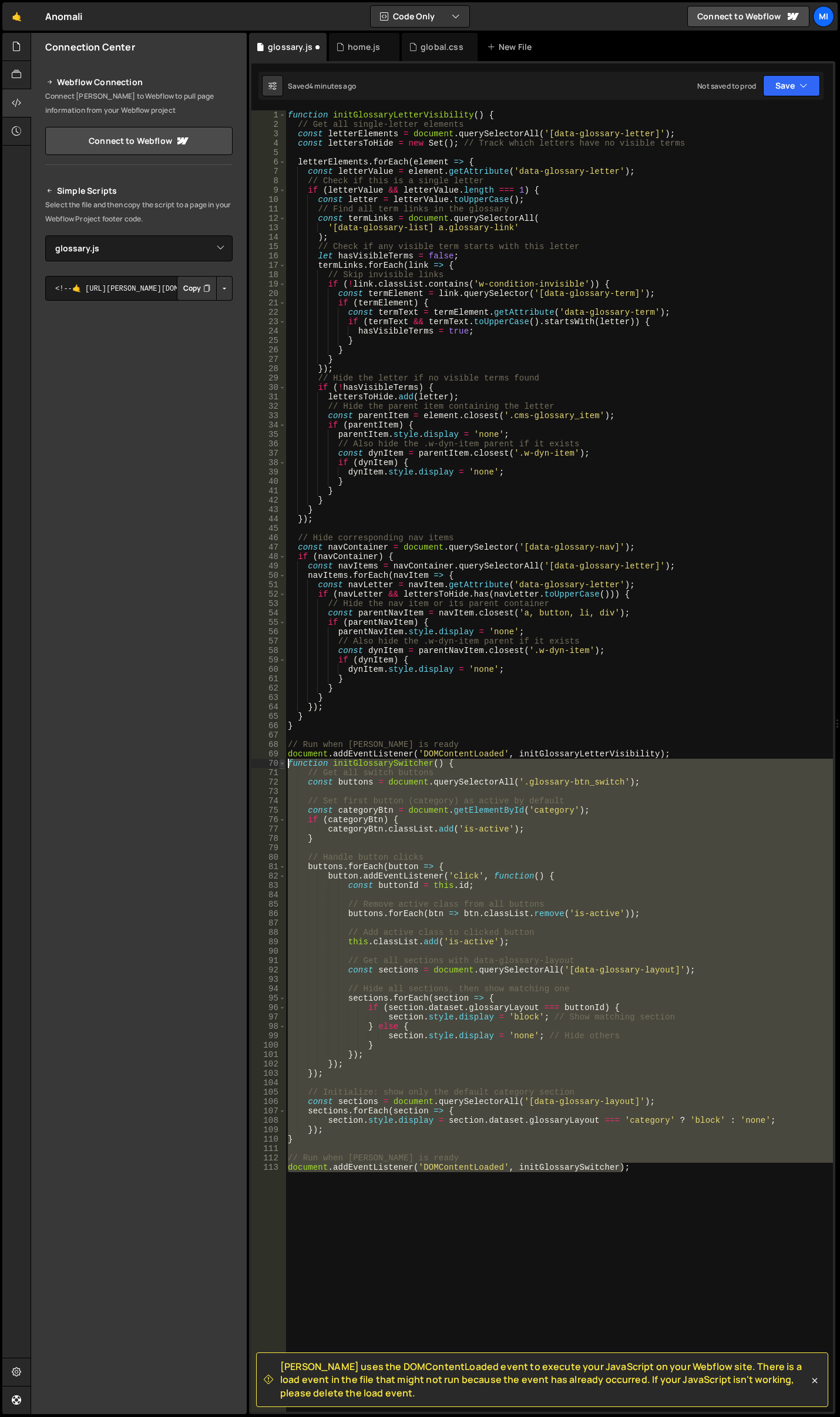
drag, startPoint x: 633, startPoint y: 1173, endPoint x: 282, endPoint y: 763, distance: 539.7
click at [282, 763] on div "const buttons = document.querySelectorAll('.glossary-btn_switch'); 1 2 3 4 5 6 …" at bounding box center [542, 761] width 581 height 1301
type textarea "function initGlossarySwitcher() { // Get all switch buttons"
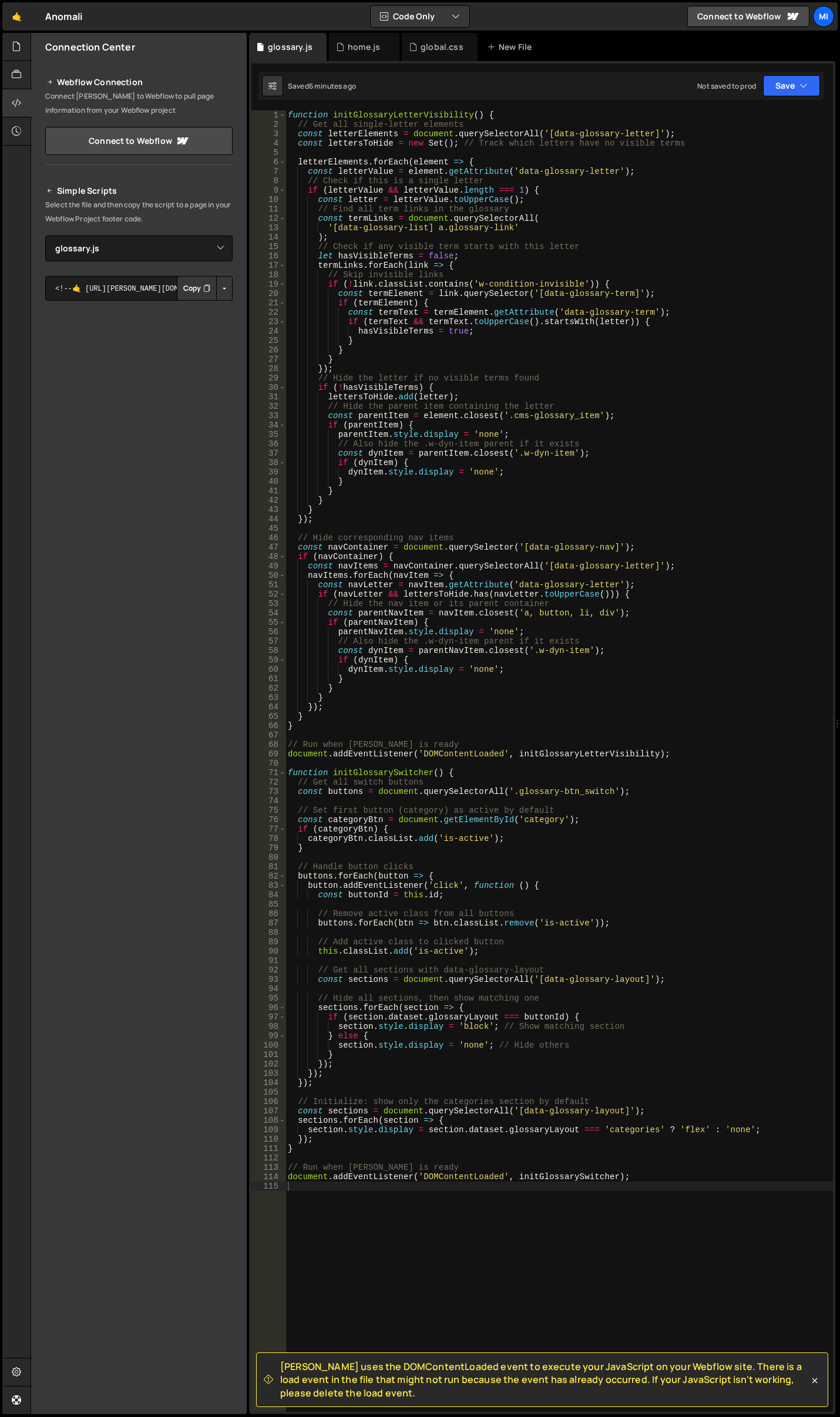
click at [408, 554] on div "function initGlossaryLetterVisibility ( ) { // Get all single-letter elements c…" at bounding box center [559, 770] width 548 height 1321
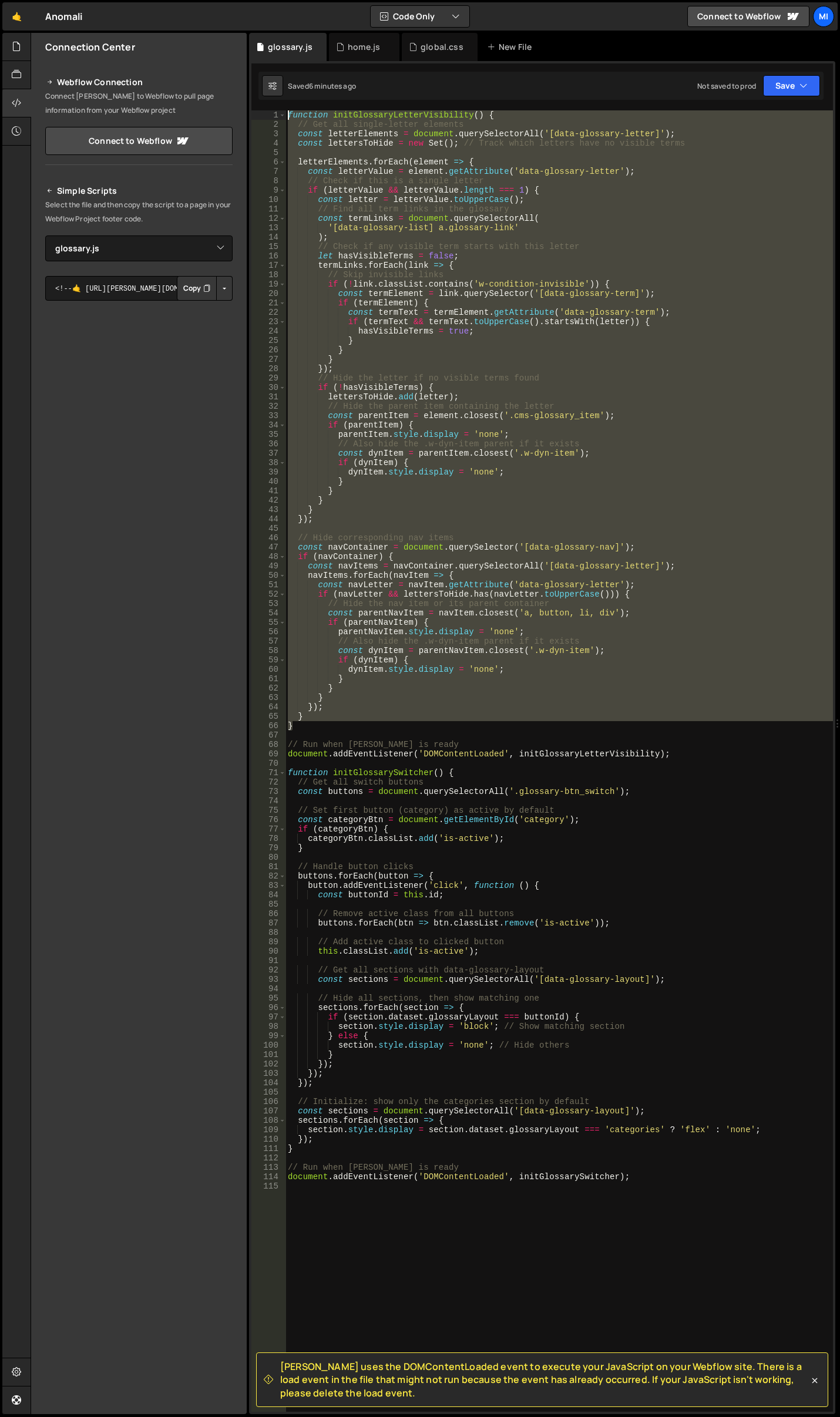
drag, startPoint x: 294, startPoint y: 728, endPoint x: 213, endPoint y: 120, distance: 613.4
click at [213, 120] on div "Files New File Javascript files 0 cms-modal.js 0 0 contact-swiper.js 0 0 copilo…" at bounding box center [435, 723] width 809 height 1382
type textarea "function initGlossaryLetterVisibility() { // Get all single-letter elements"
